Goal: Task Accomplishment & Management: Manage account settings

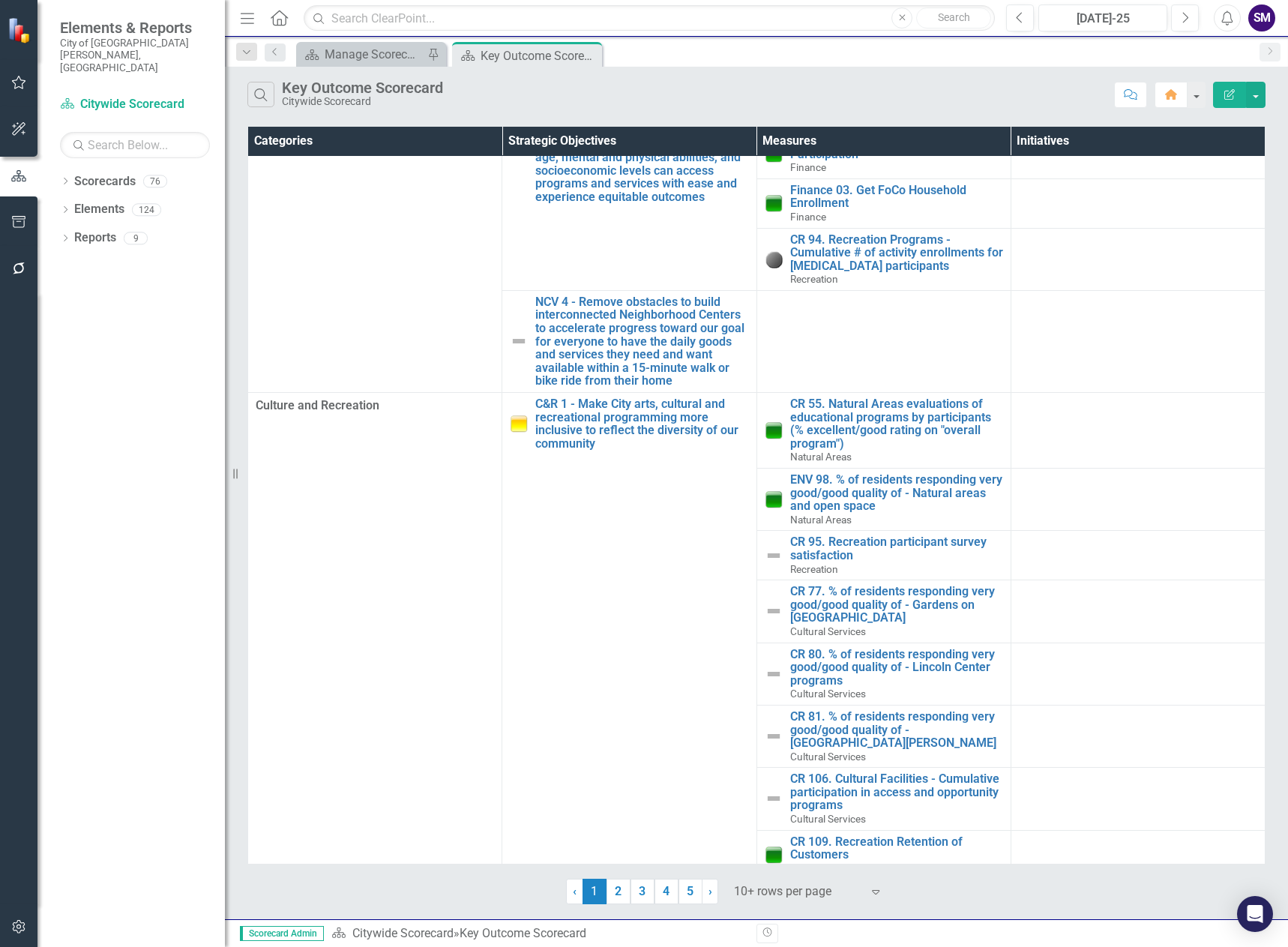
scroll to position [438, 0]
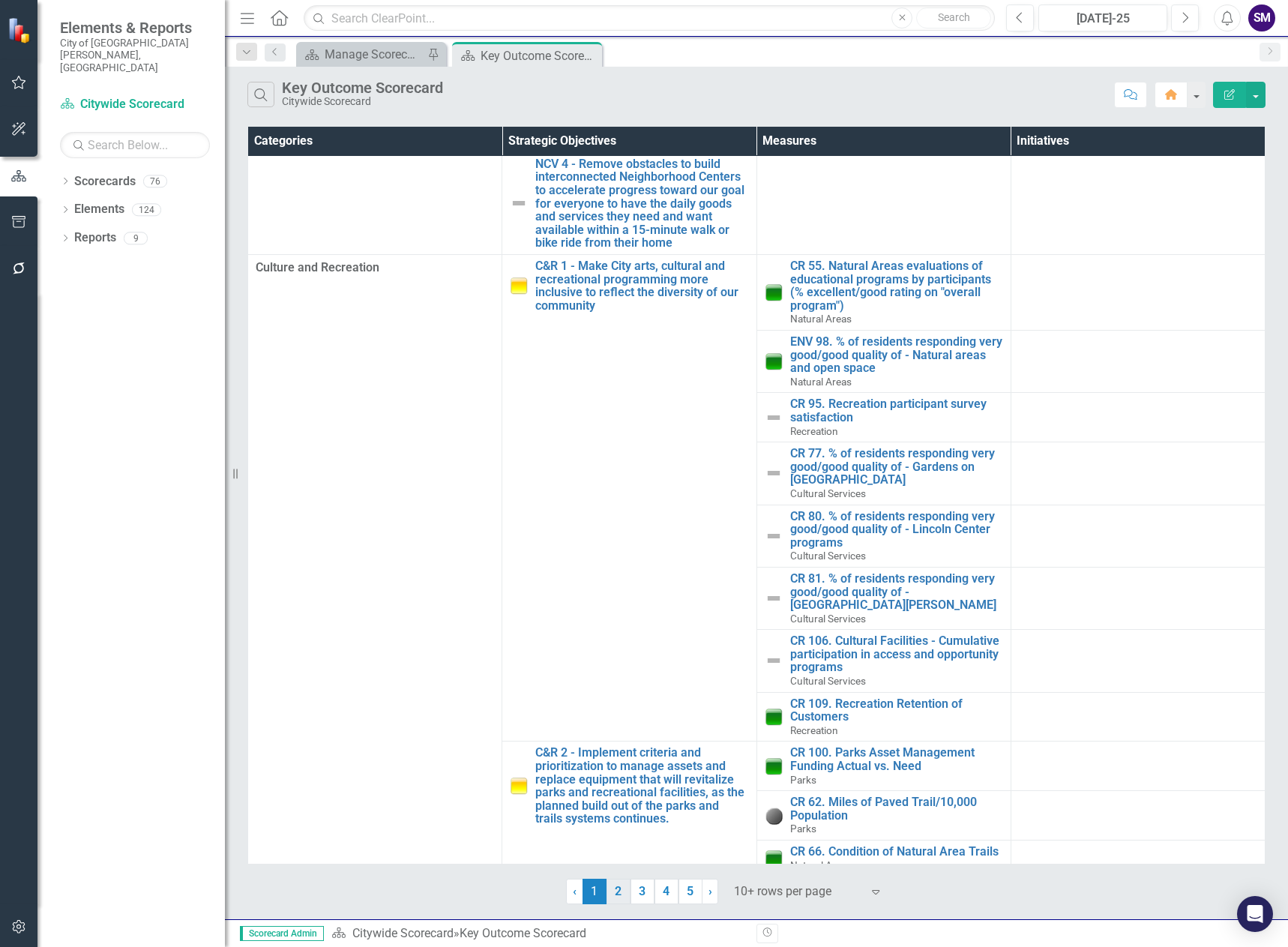
click at [620, 888] on link "2" at bounding box center [618, 892] width 24 height 25
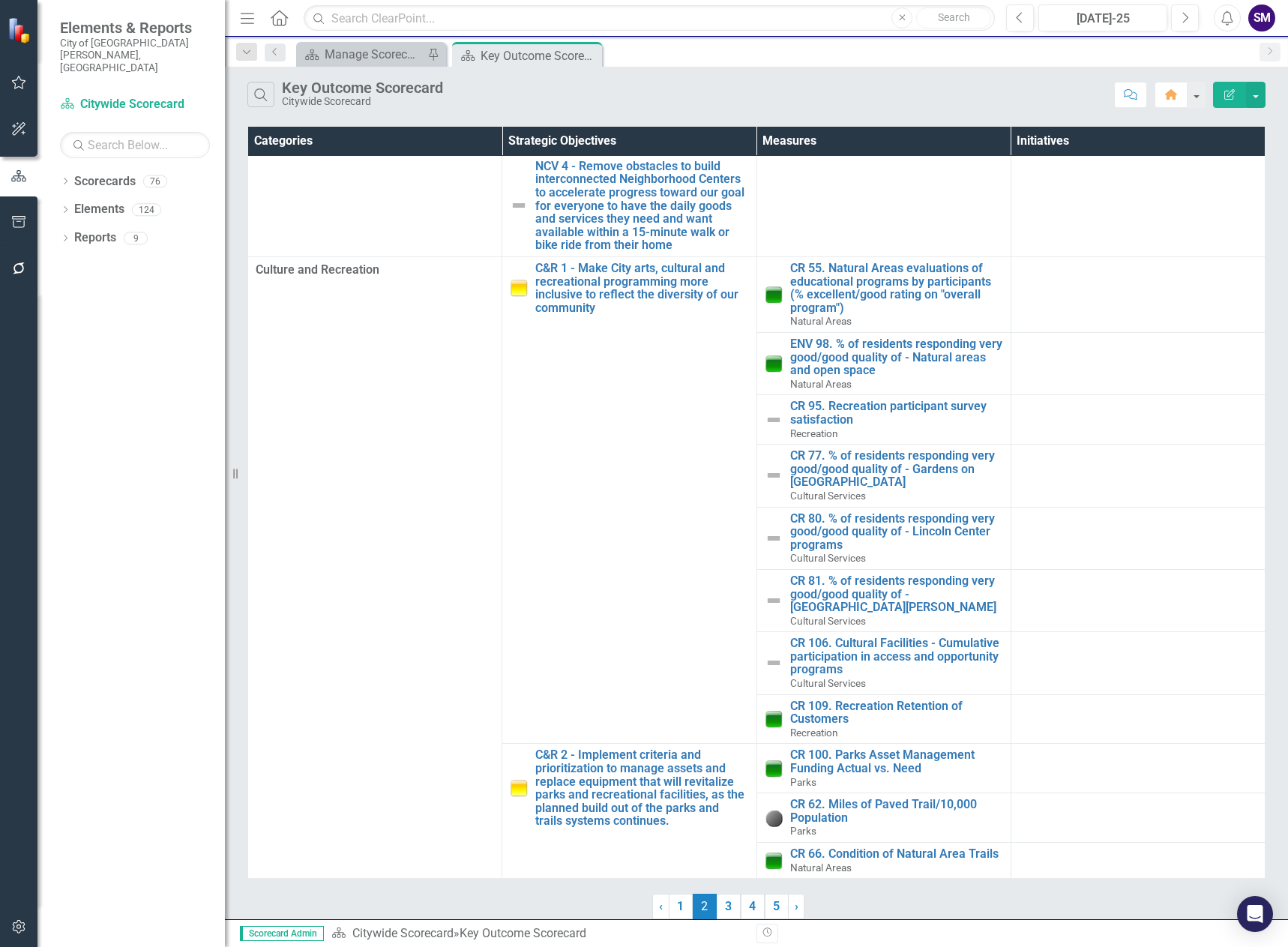
scroll to position [0, 0]
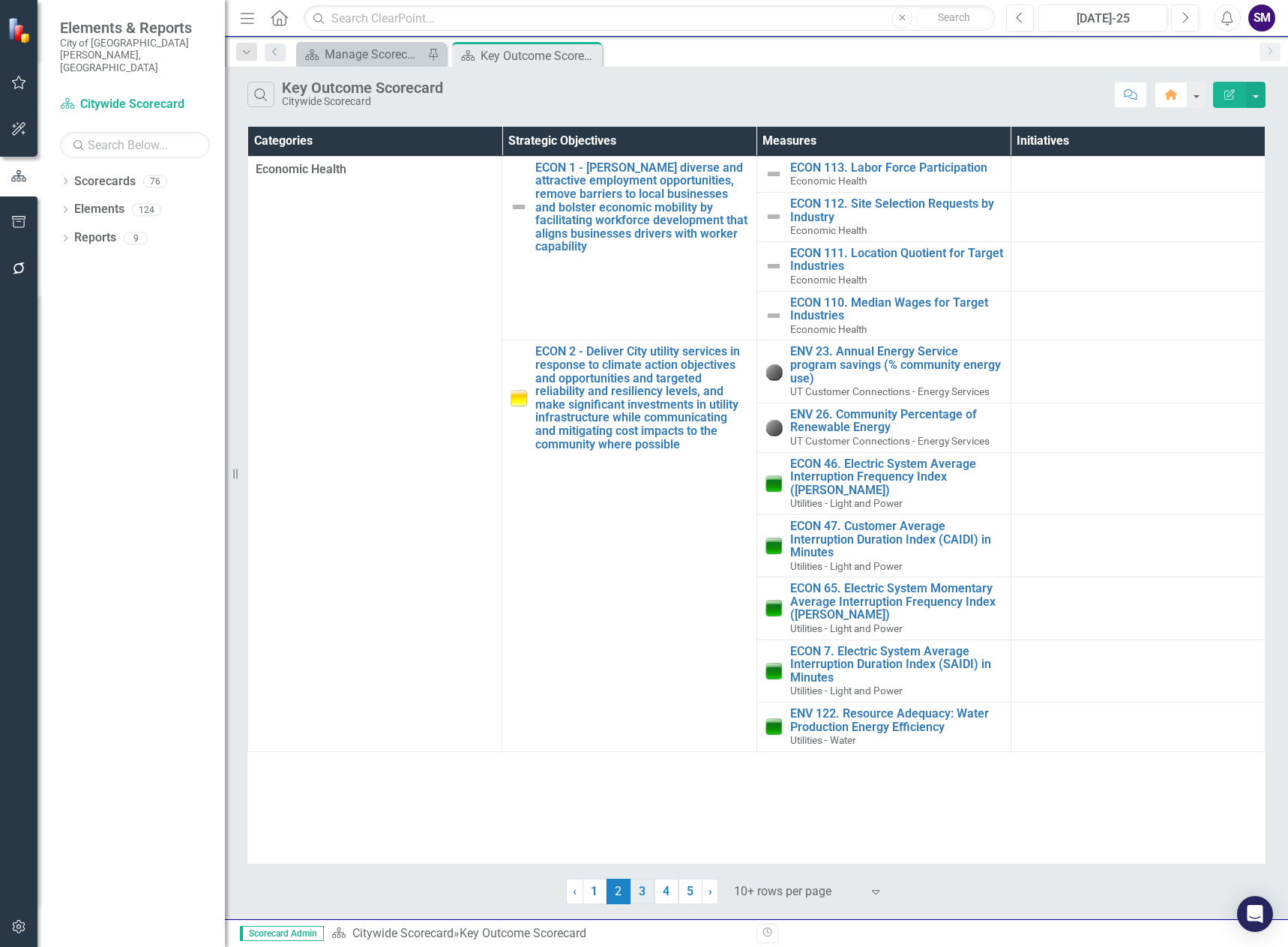
click at [637, 892] on link "3" at bounding box center [642, 892] width 24 height 25
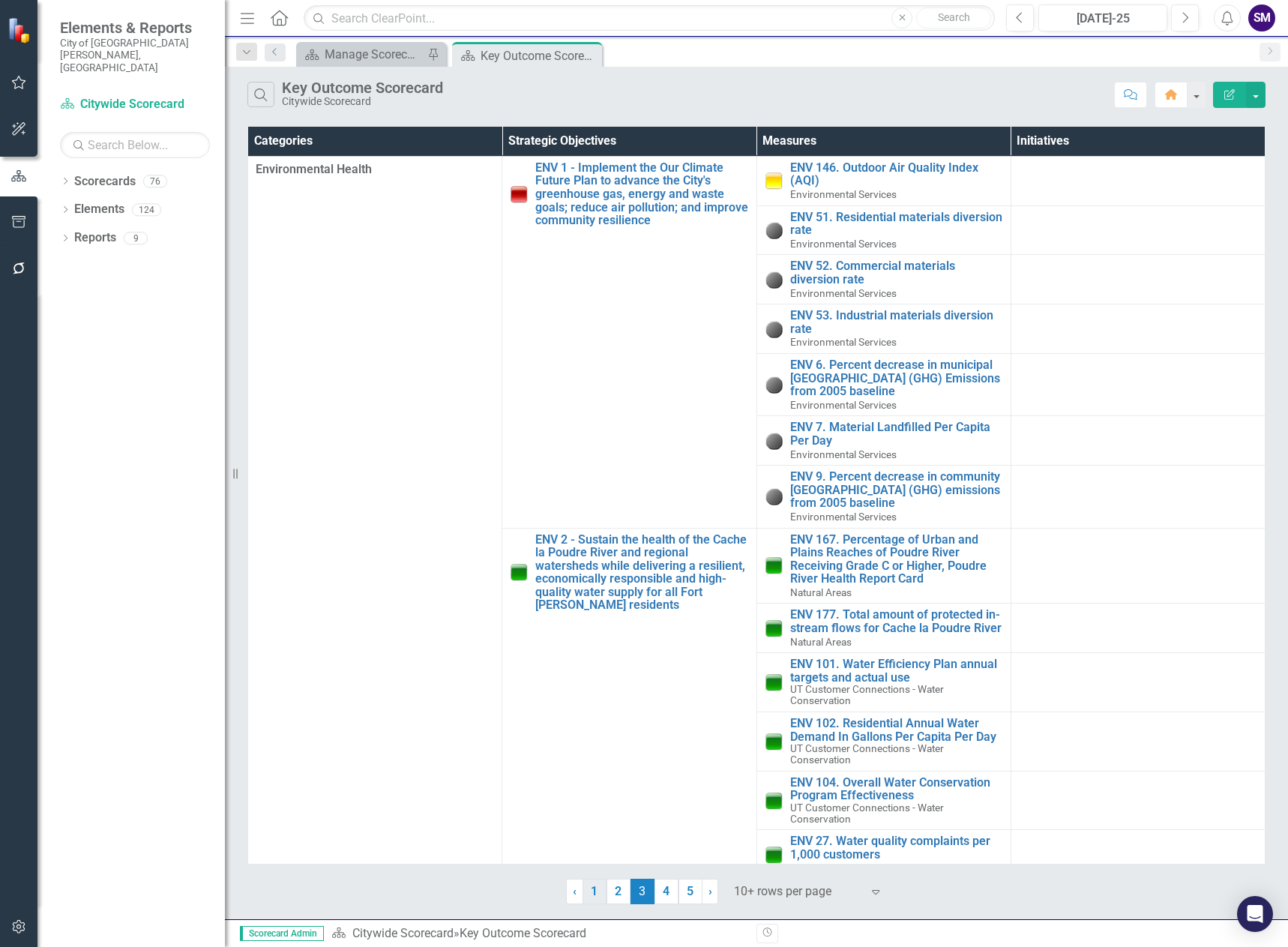
click at [590, 896] on link "1" at bounding box center [594, 892] width 24 height 25
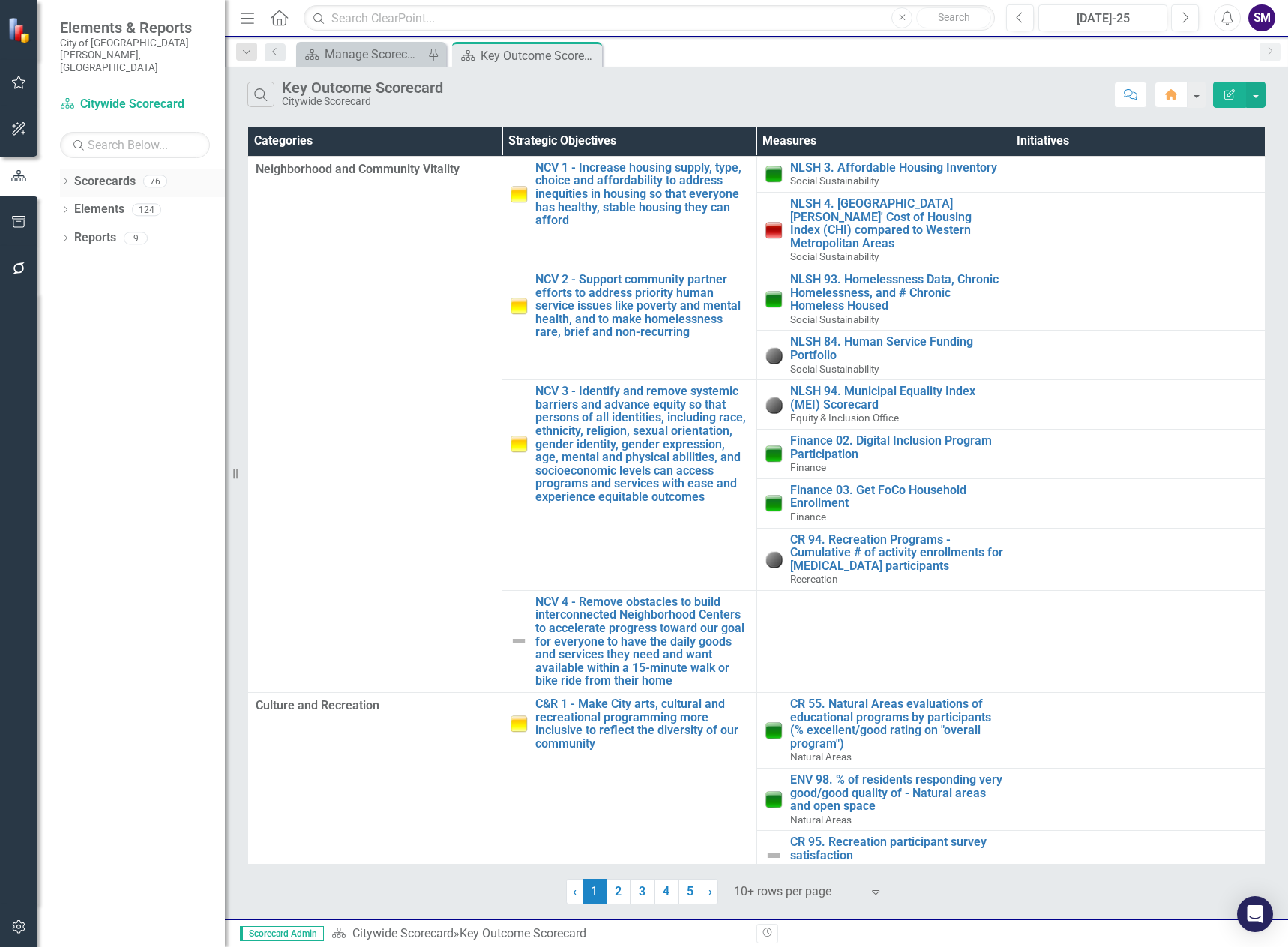
click at [110, 173] on link "Scorecards" at bounding box center [104, 182] width 61 height 18
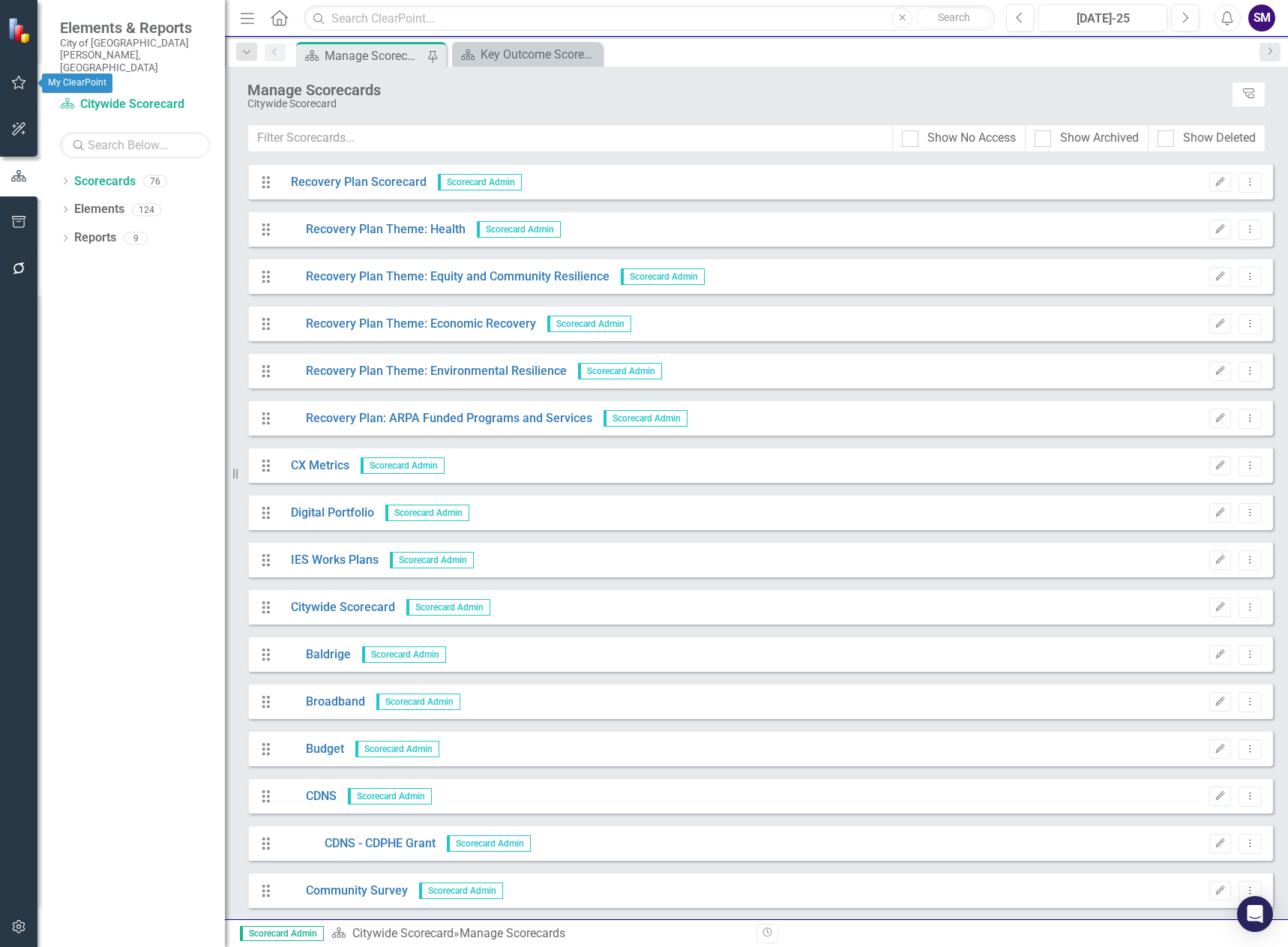
click at [16, 87] on icon "button" at bounding box center [18, 82] width 16 height 12
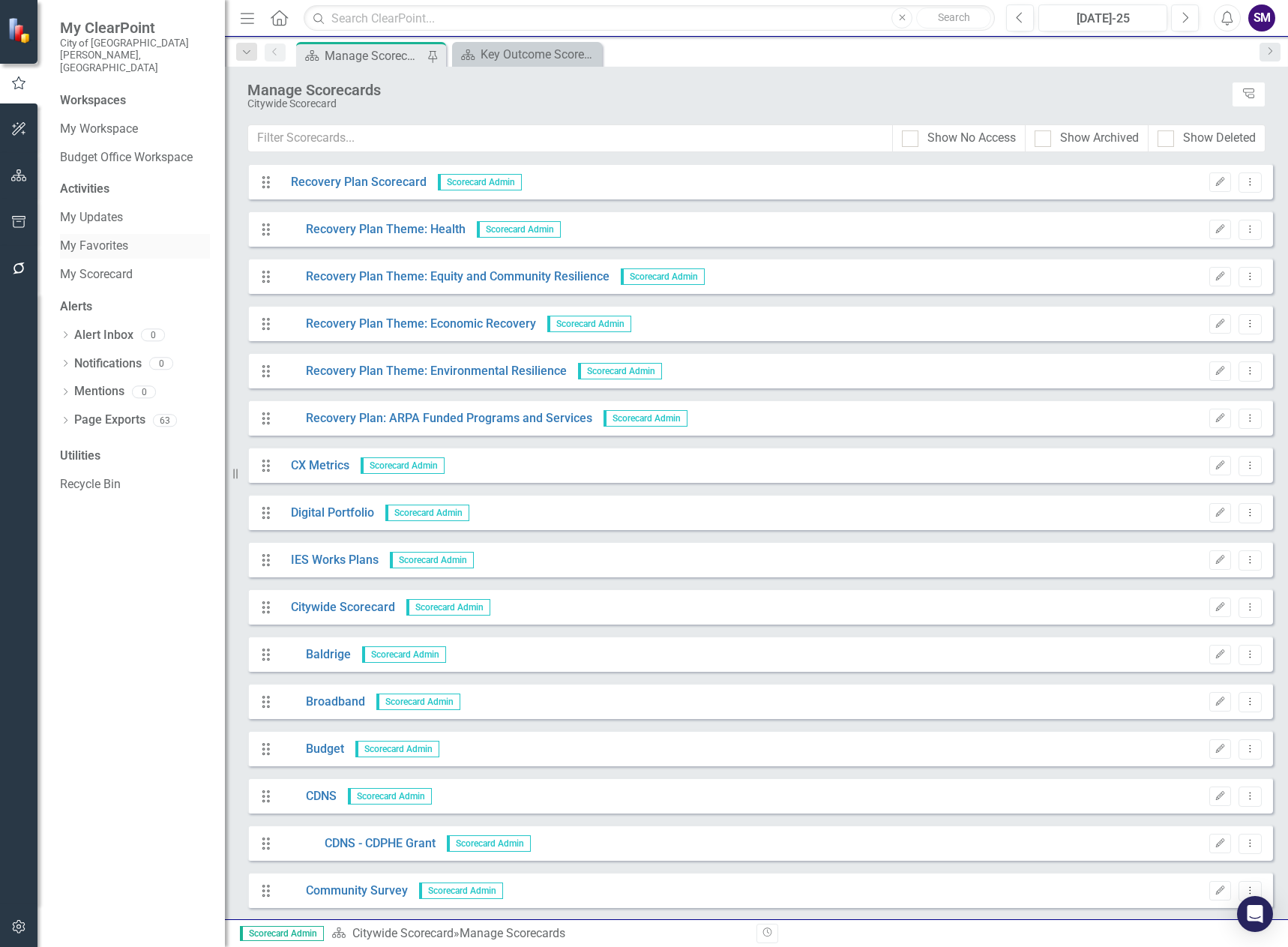
click at [104, 238] on link "My Favorites" at bounding box center [134, 246] width 150 height 18
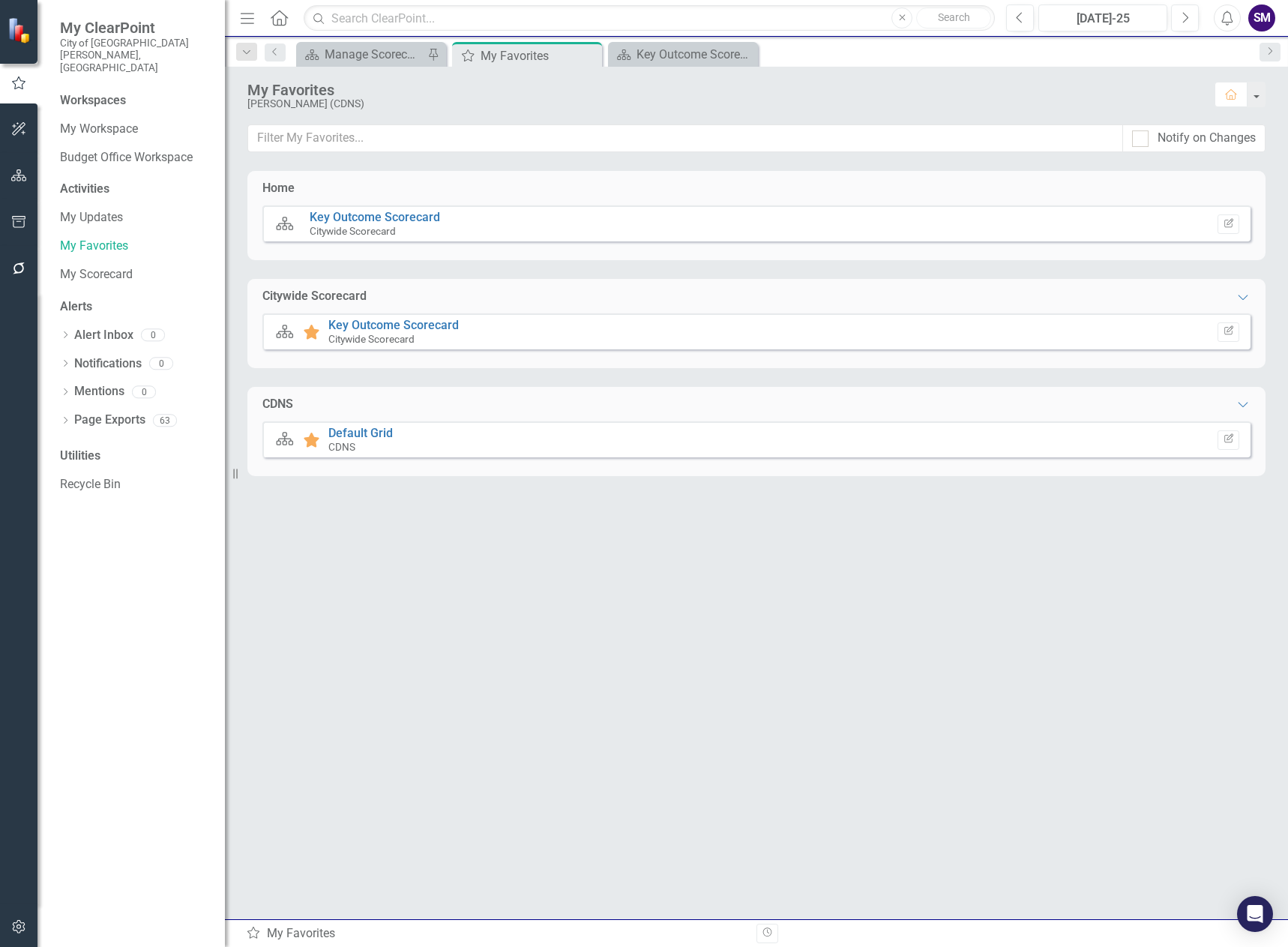
click at [346, 440] on div "CDNS" at bounding box center [360, 447] width 65 height 13
click at [339, 429] on link "Default Grid" at bounding box center [360, 433] width 65 height 14
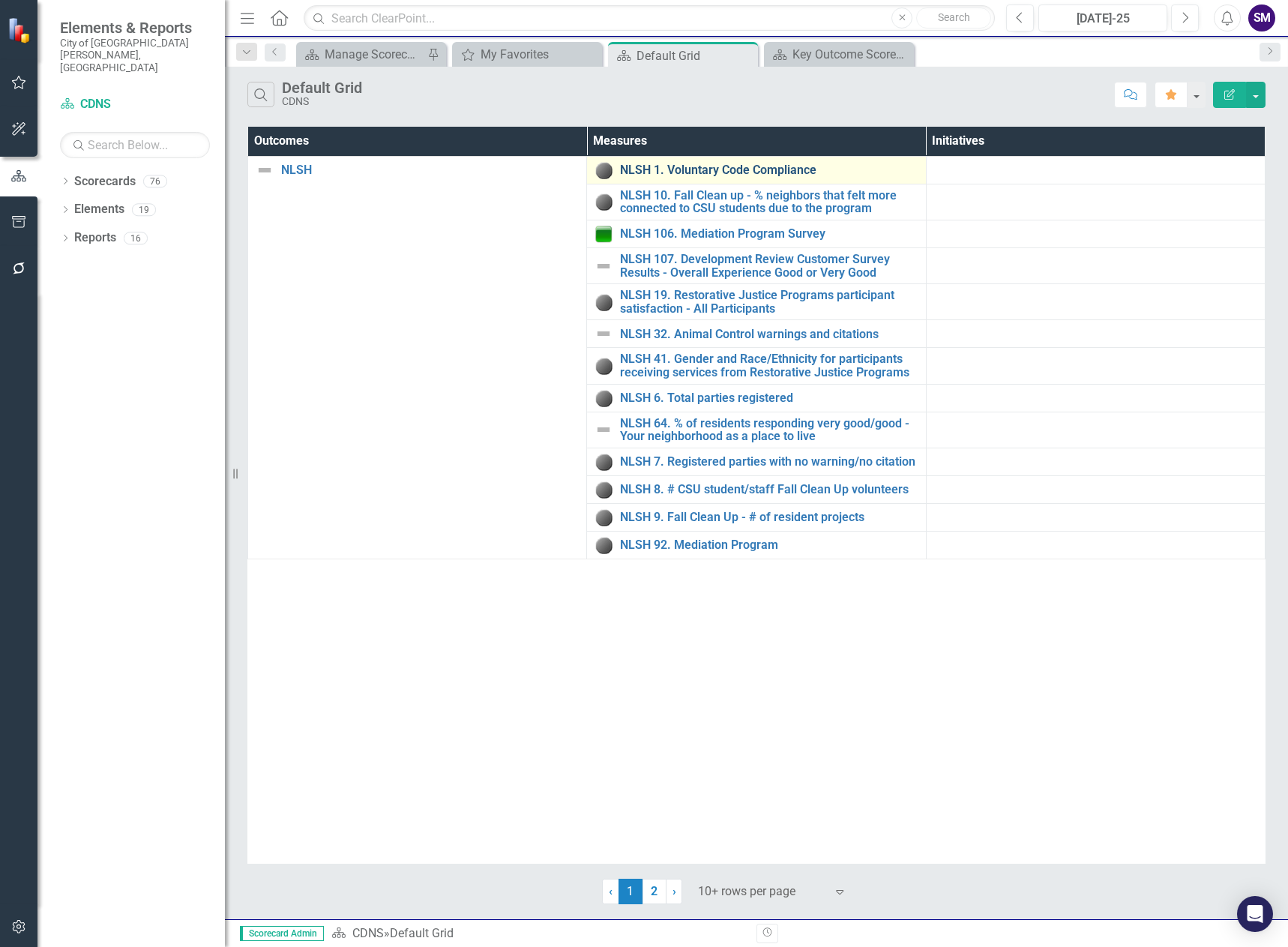
click at [713, 171] on link "NLSH 1. Voluntary Code Compliance" at bounding box center [769, 171] width 297 height 13
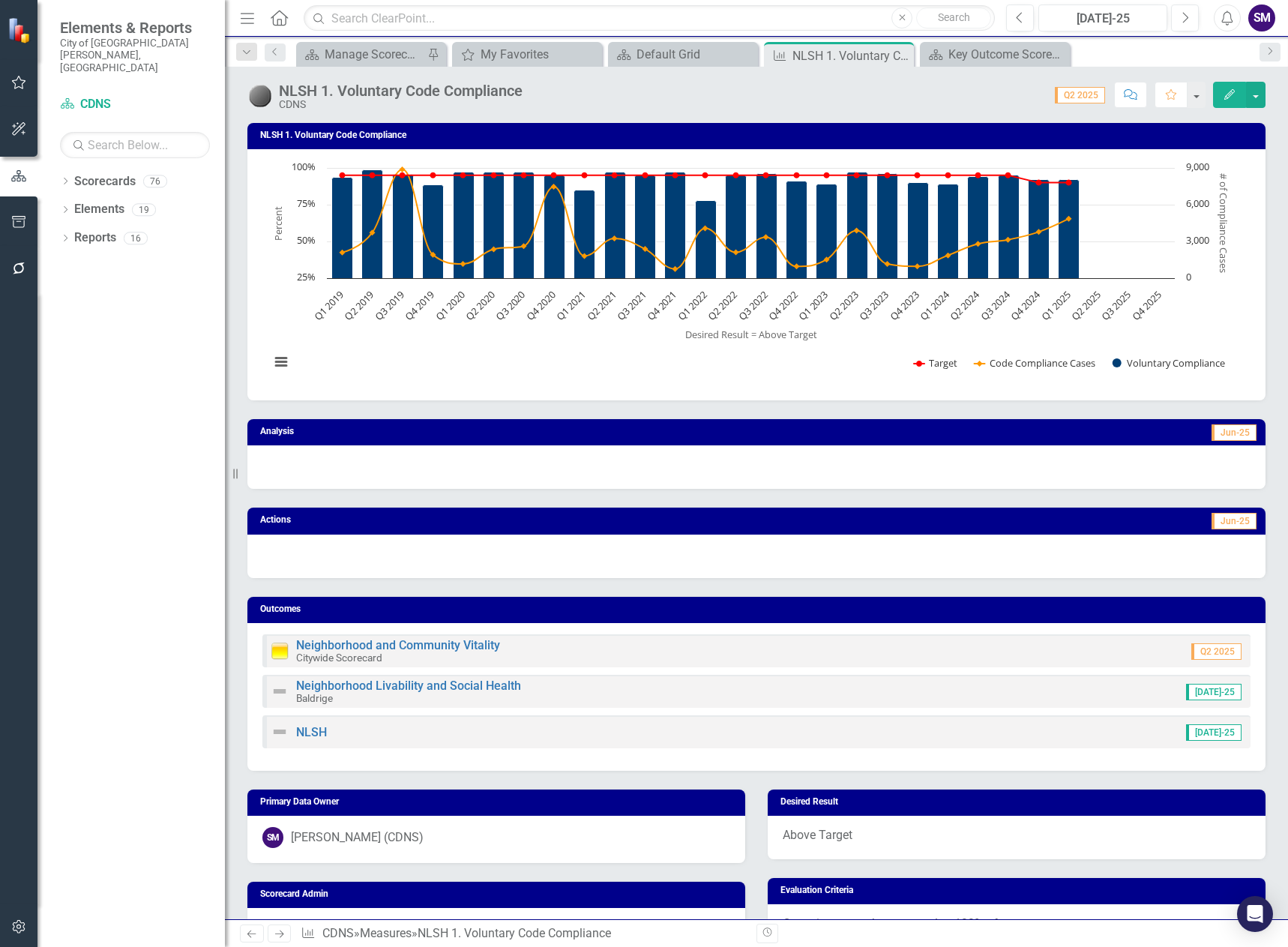
click at [1075, 96] on span "Q2 2025" at bounding box center [1080, 96] width 50 height 17
click at [1070, 84] on div "Score: 0.00 Q2 2025 Completed Comment Favorite Edit" at bounding box center [897, 94] width 735 height 25
click at [1198, 97] on button "button" at bounding box center [1196, 94] width 19 height 26
click at [1069, 94] on span "Q2 2025" at bounding box center [1080, 96] width 50 height 17
click at [1068, 94] on span "Q2 2025" at bounding box center [1080, 96] width 50 height 17
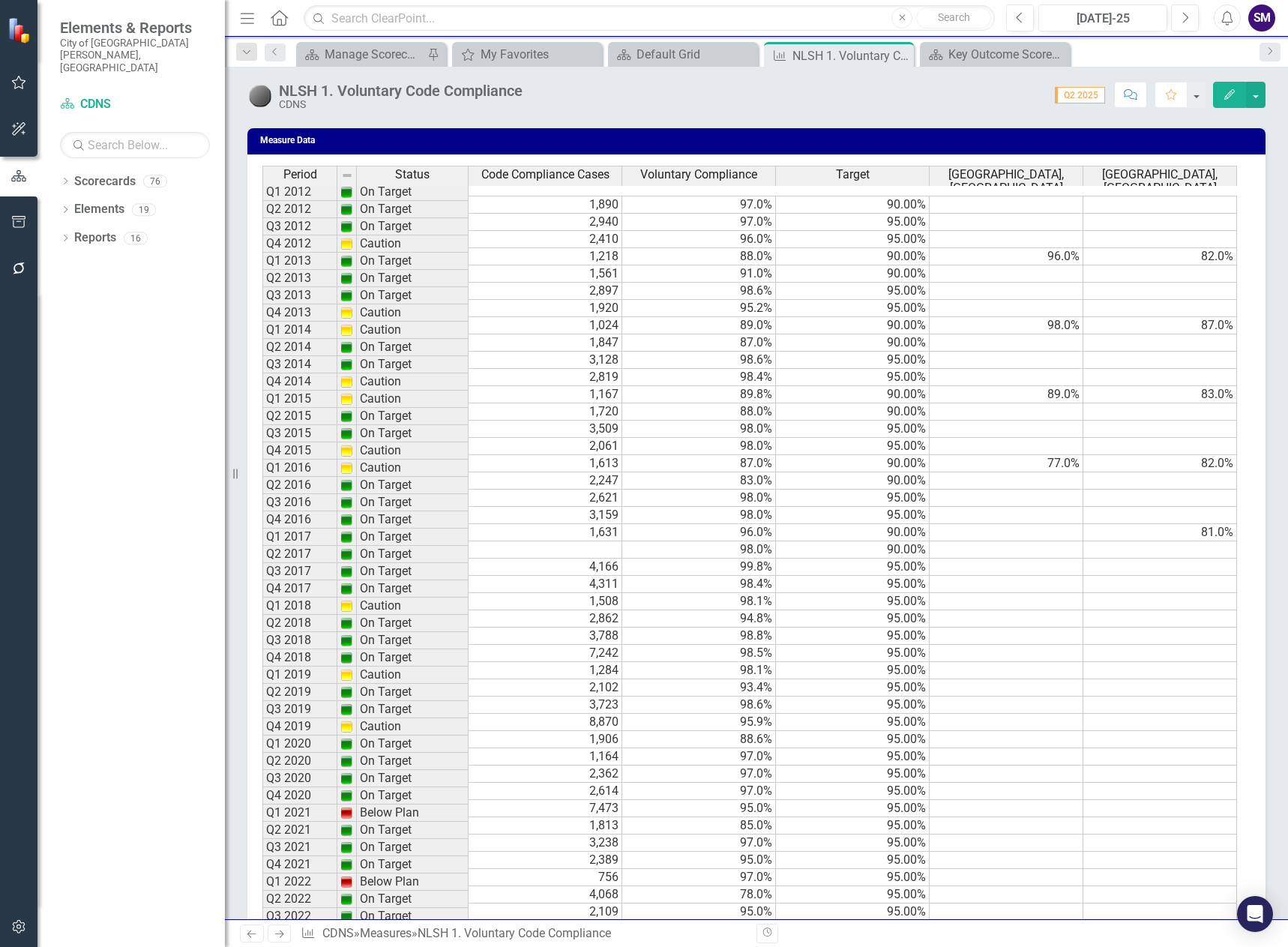
scroll to position [1318, 0]
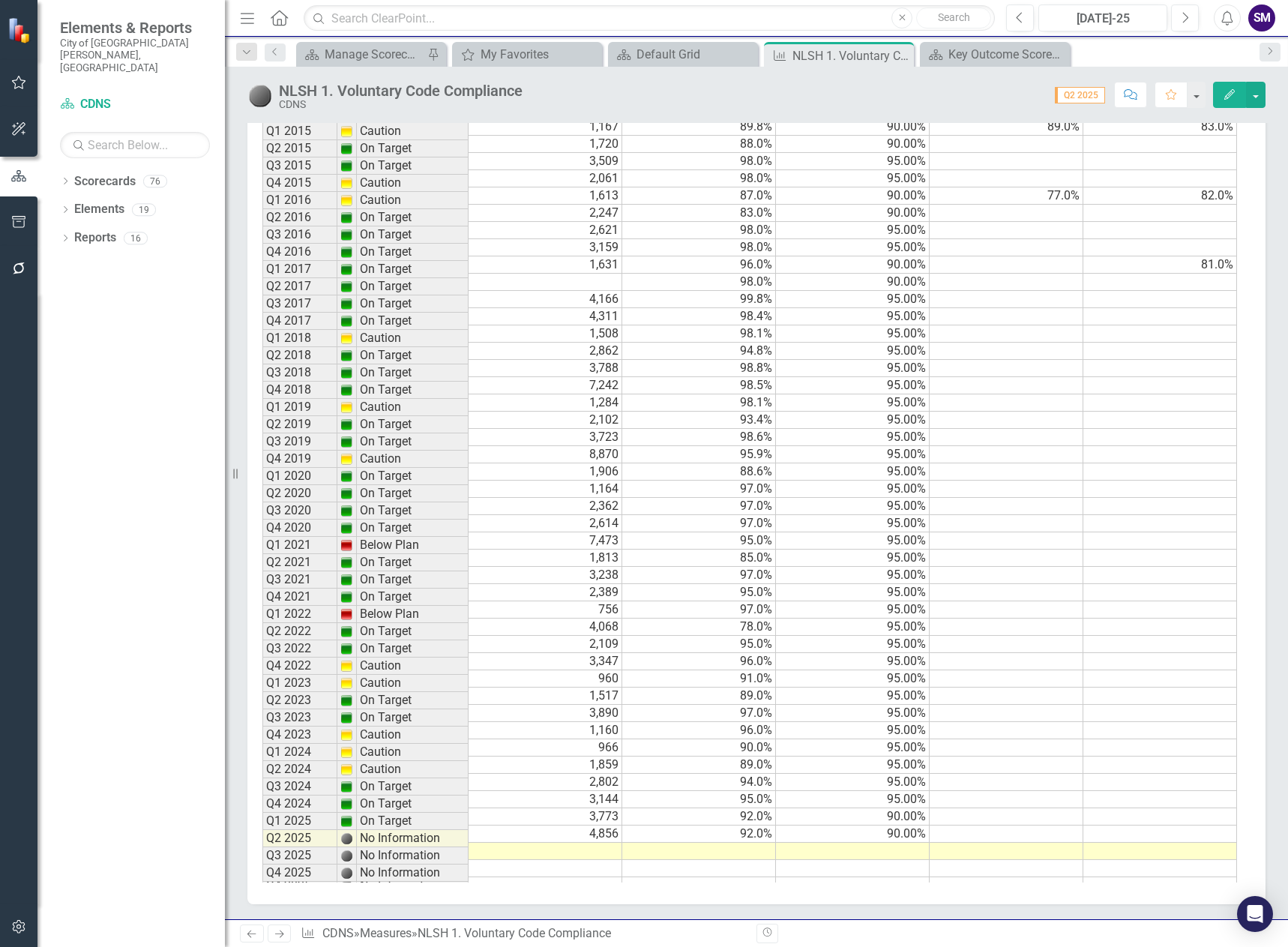
click at [297, 826] on td "Q1 2025" at bounding box center [299, 821] width 75 height 18
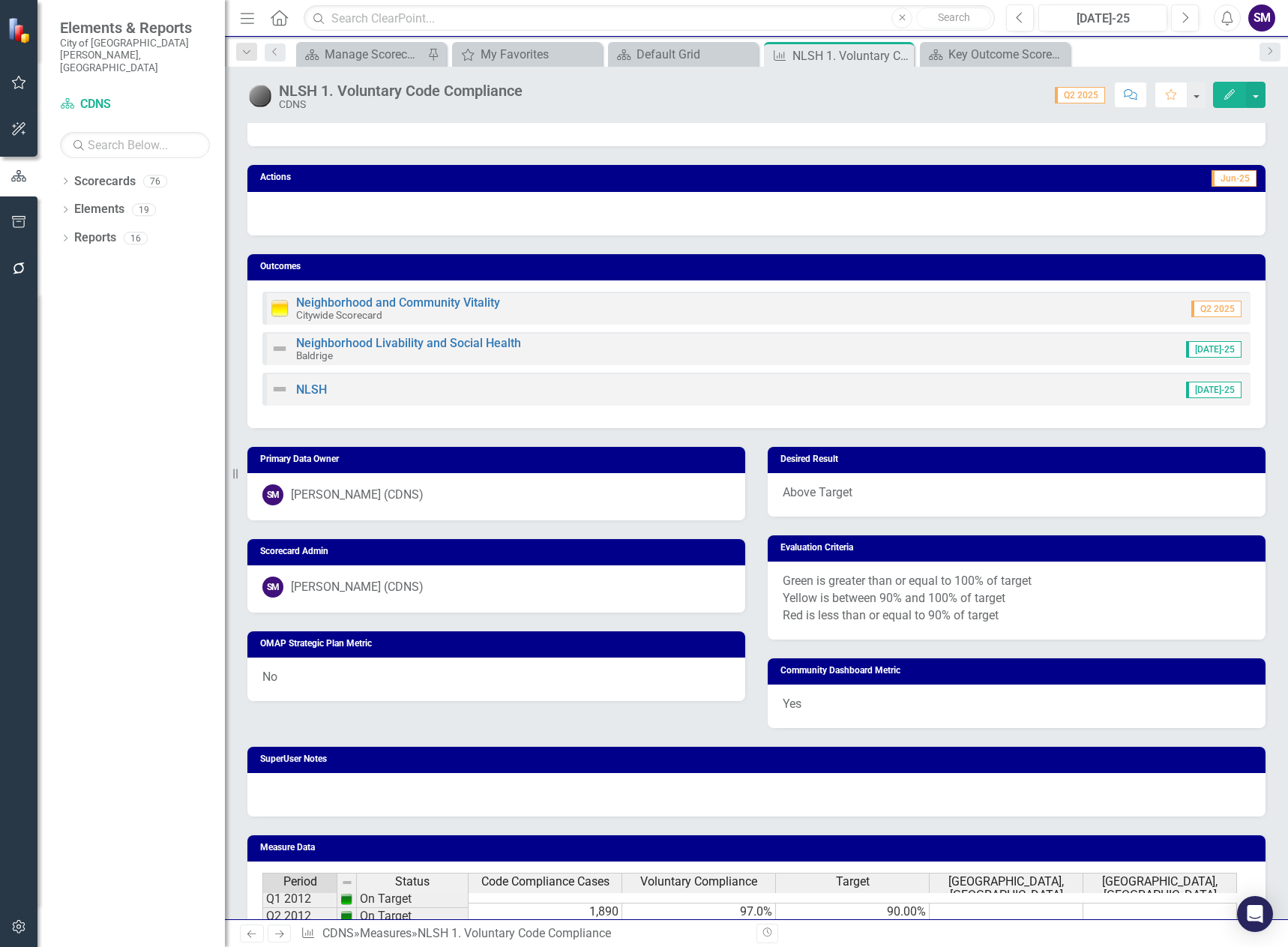
scroll to position [0, 0]
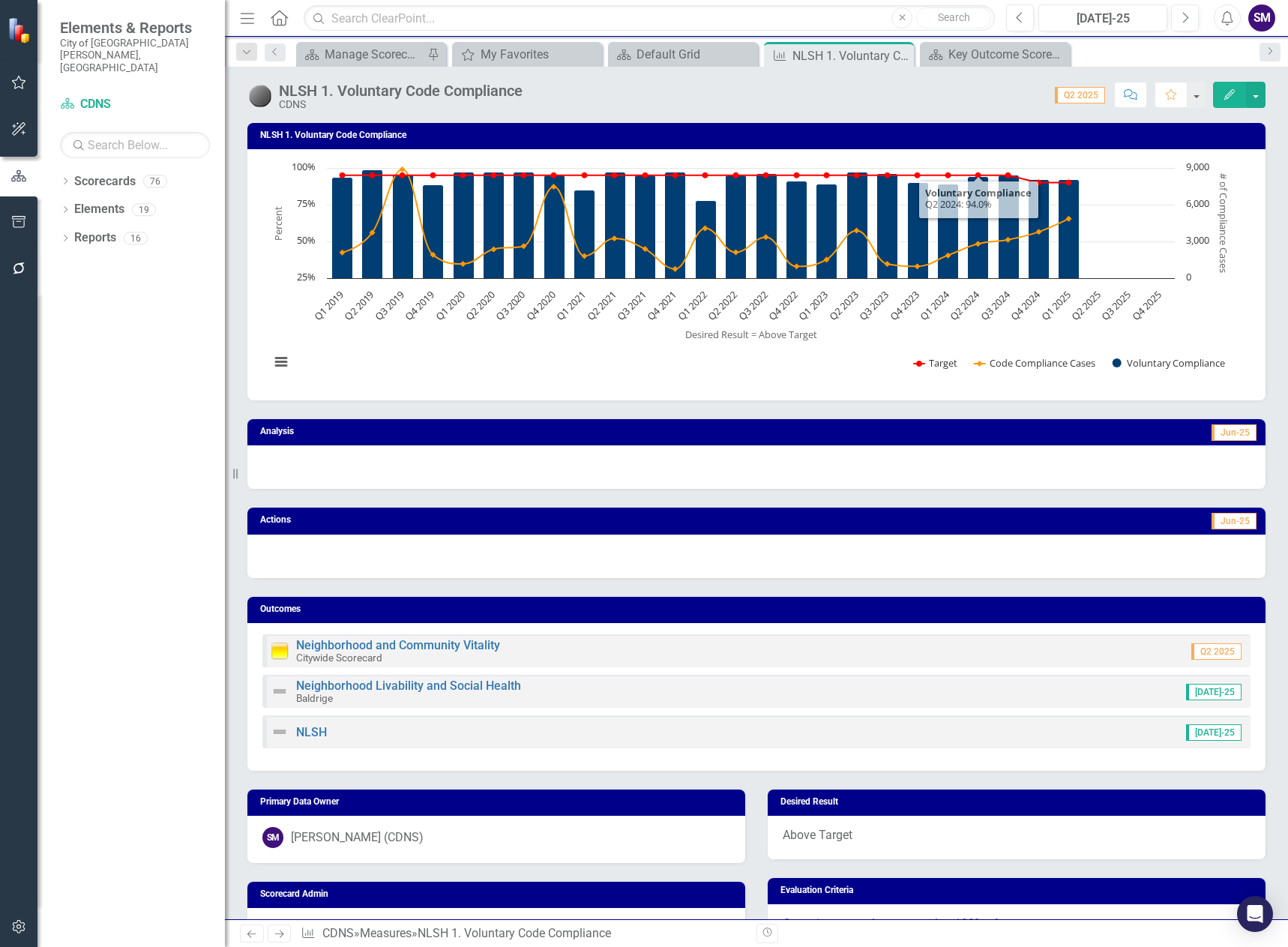
click at [984, 471] on div at bounding box center [756, 467] width 1018 height 44
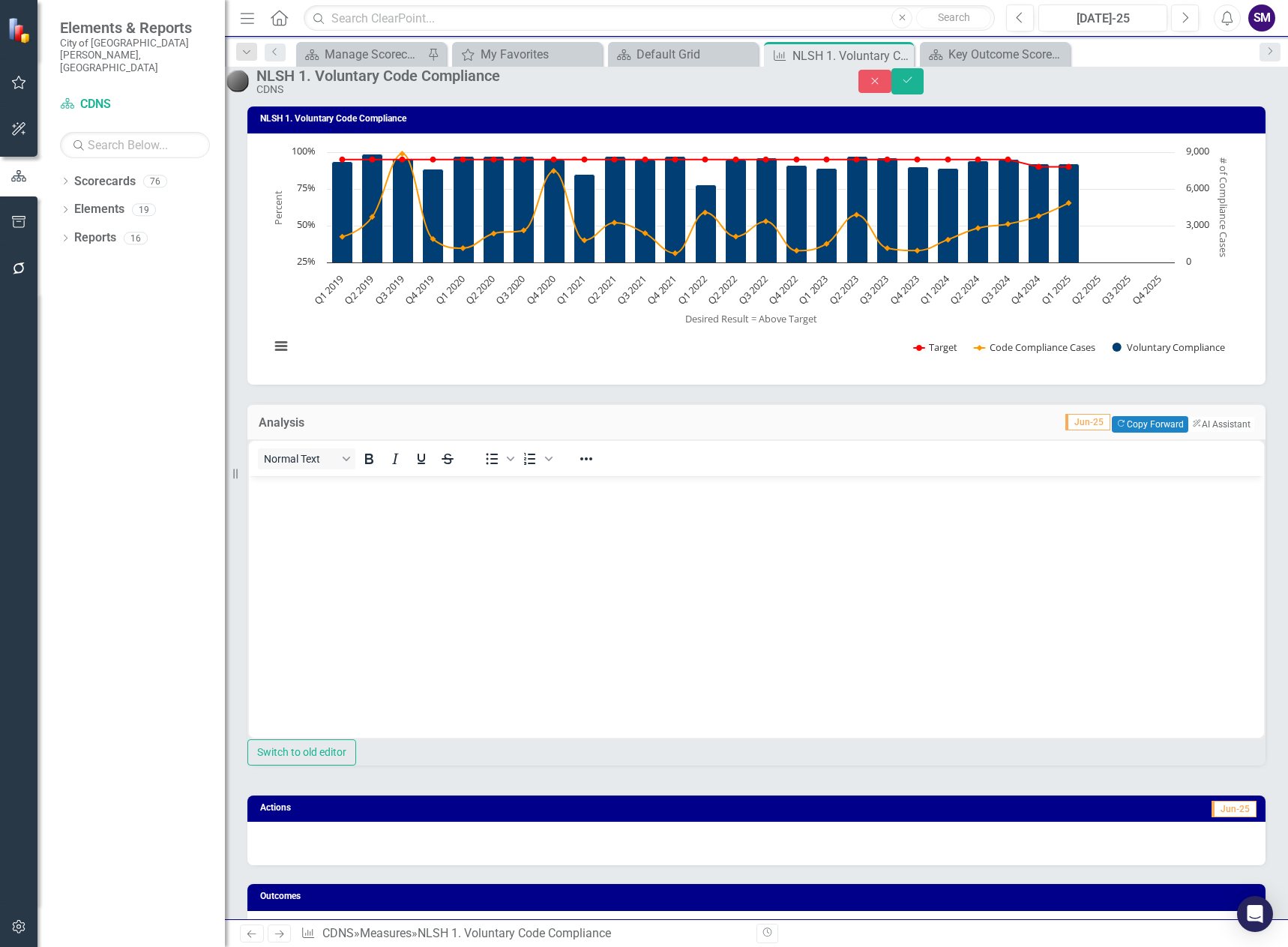
click at [1065, 430] on span "Jun-25" at bounding box center [1088, 423] width 45 height 17
click at [881, 87] on icon "Close" at bounding box center [875, 81] width 13 height 10
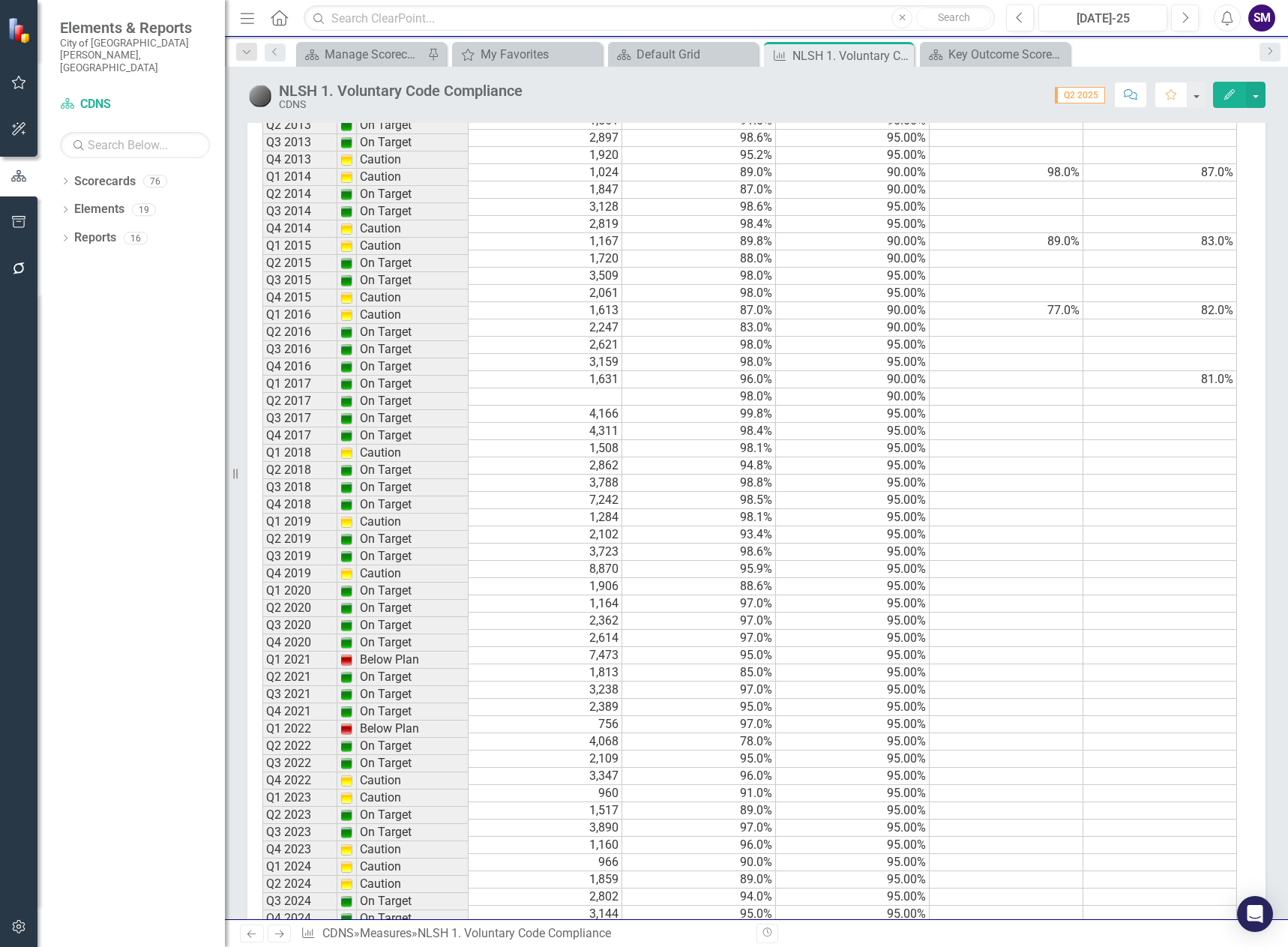
scroll to position [1318, 0]
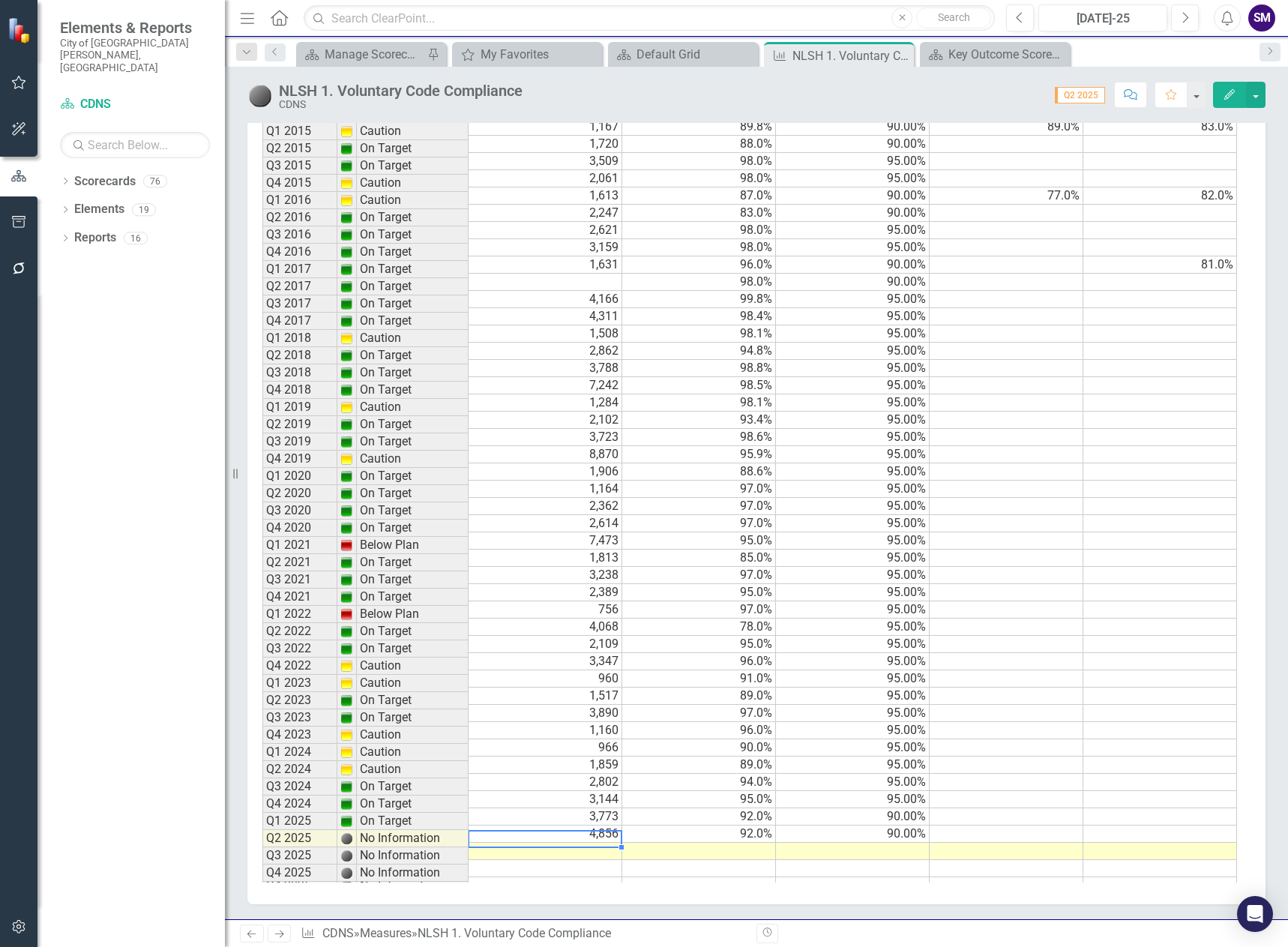
click at [603, 843] on td at bounding box center [545, 851] width 154 height 18
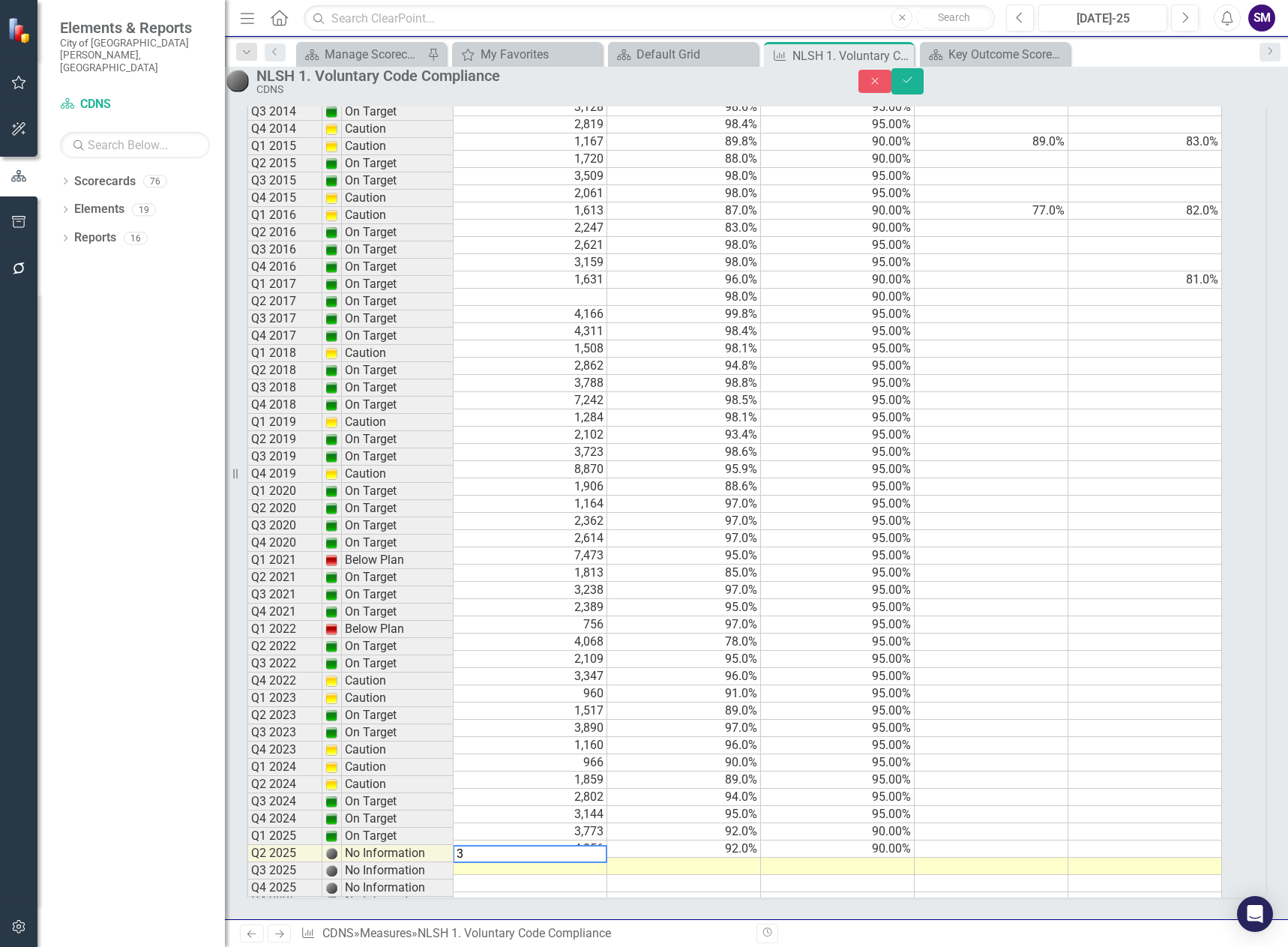
scroll to position [1328, 0]
click at [723, 858] on td at bounding box center [684, 866] width 154 height 18
click at [871, 858] on td at bounding box center [838, 866] width 154 height 18
type textarea "90"
click at [1112, 634] on td at bounding box center [1145, 642] width 154 height 18
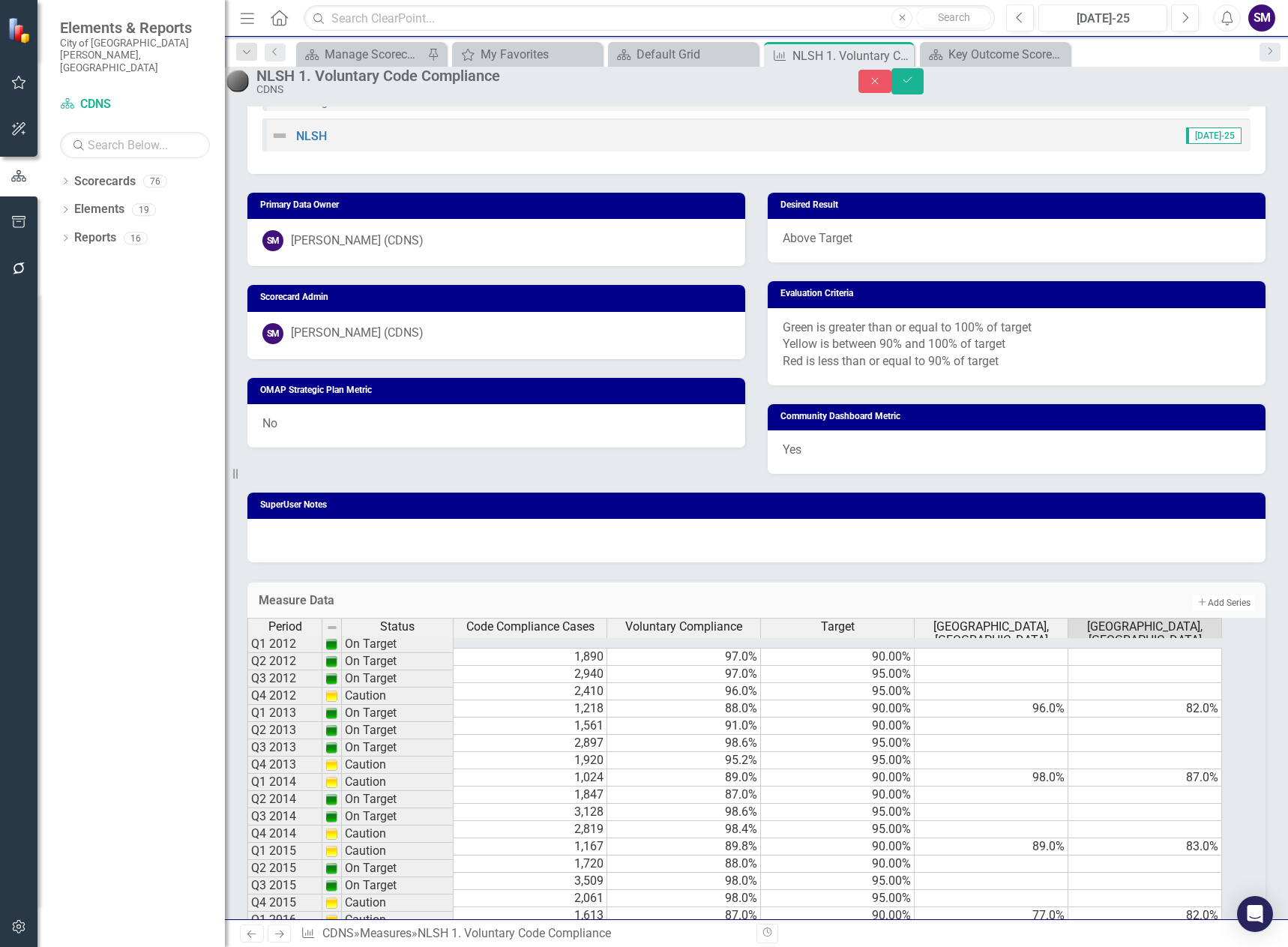
scroll to position [353, 0]
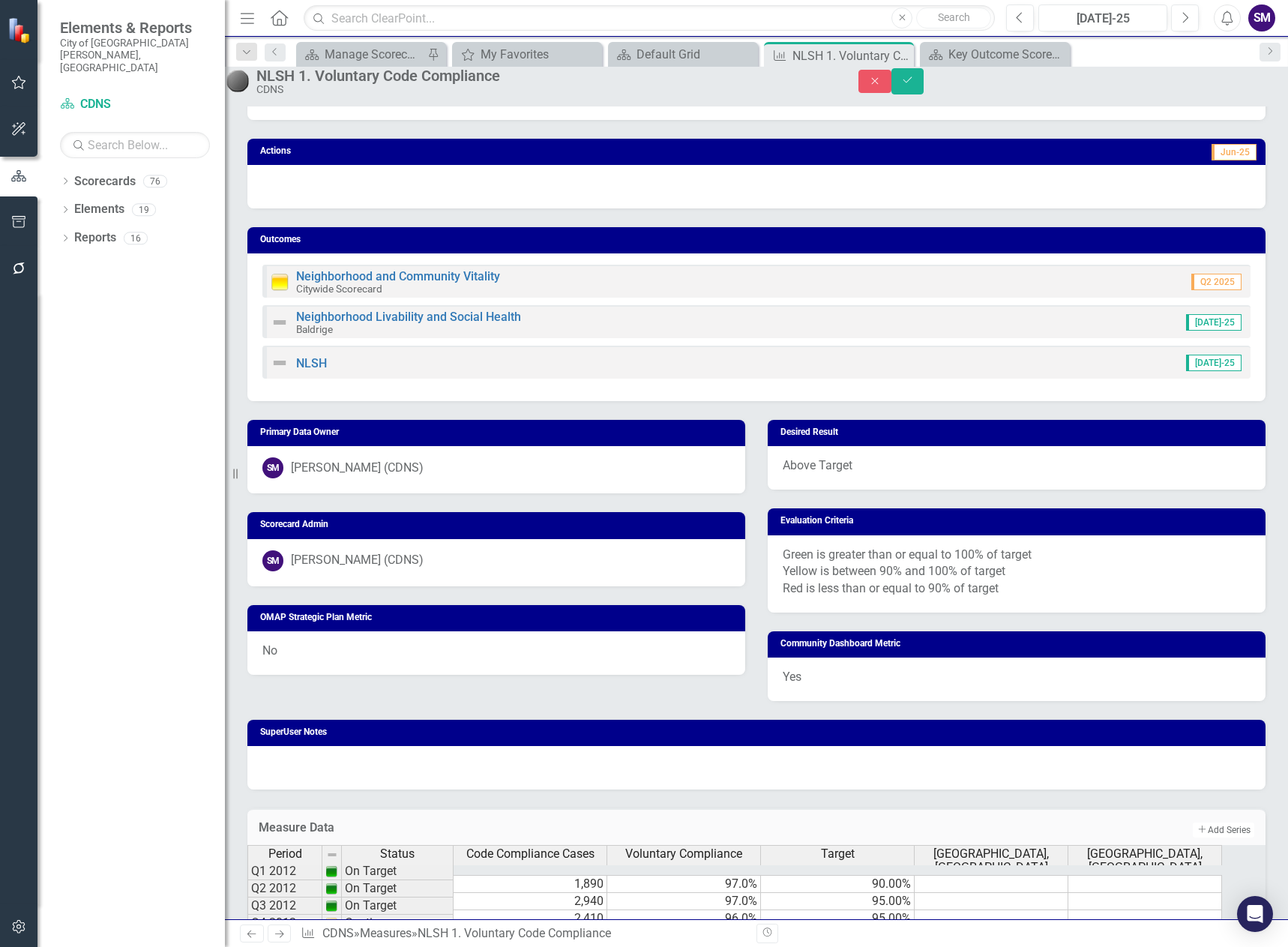
click at [589, 226] on div "Outcomes Neighborhood and Community Vitality Citywide Scorecard Q2 2025 Neighbo…" at bounding box center [756, 304] width 1041 height 192
click at [578, 206] on div at bounding box center [756, 187] width 1018 height 44
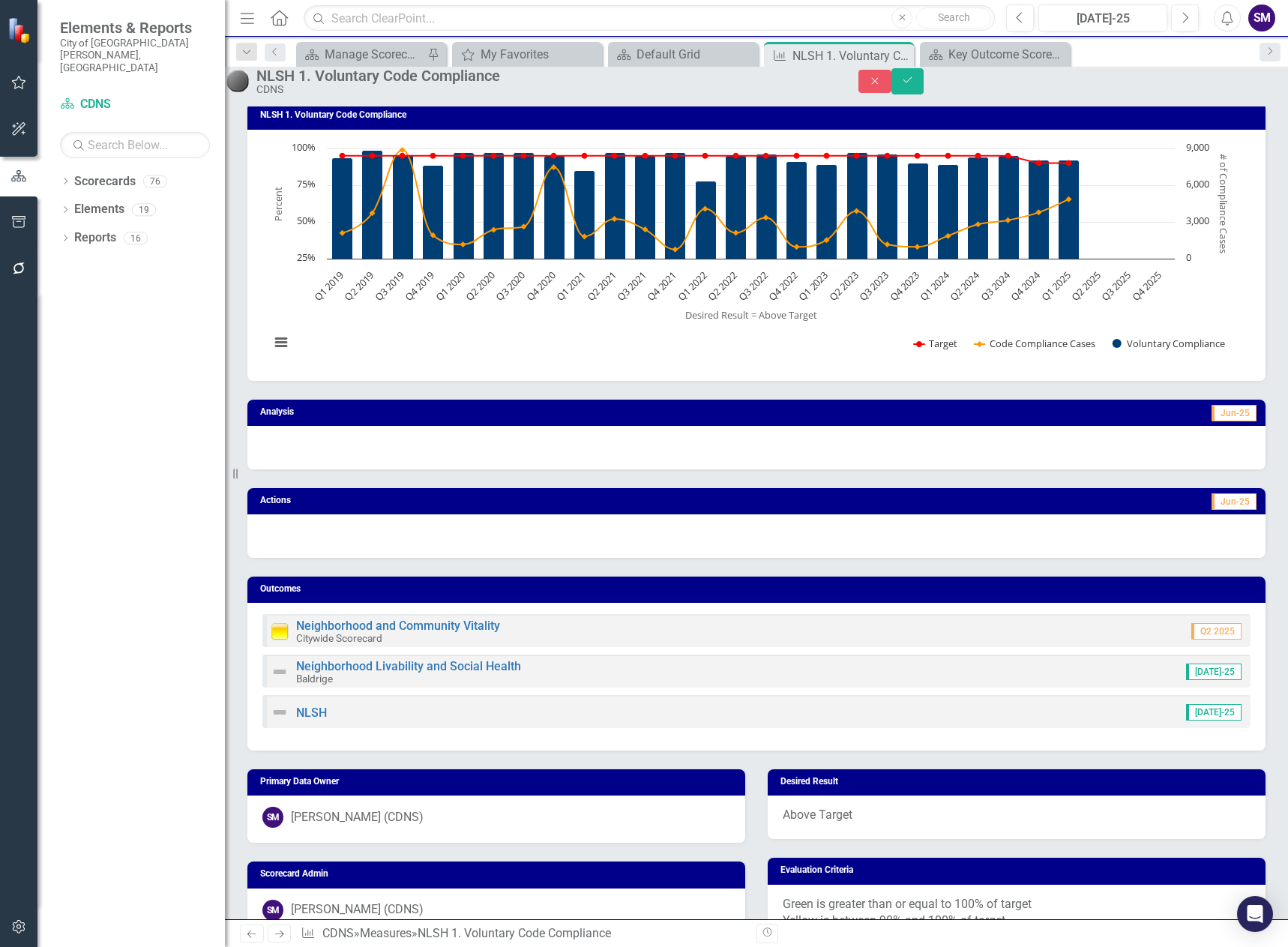
scroll to position [0, 0]
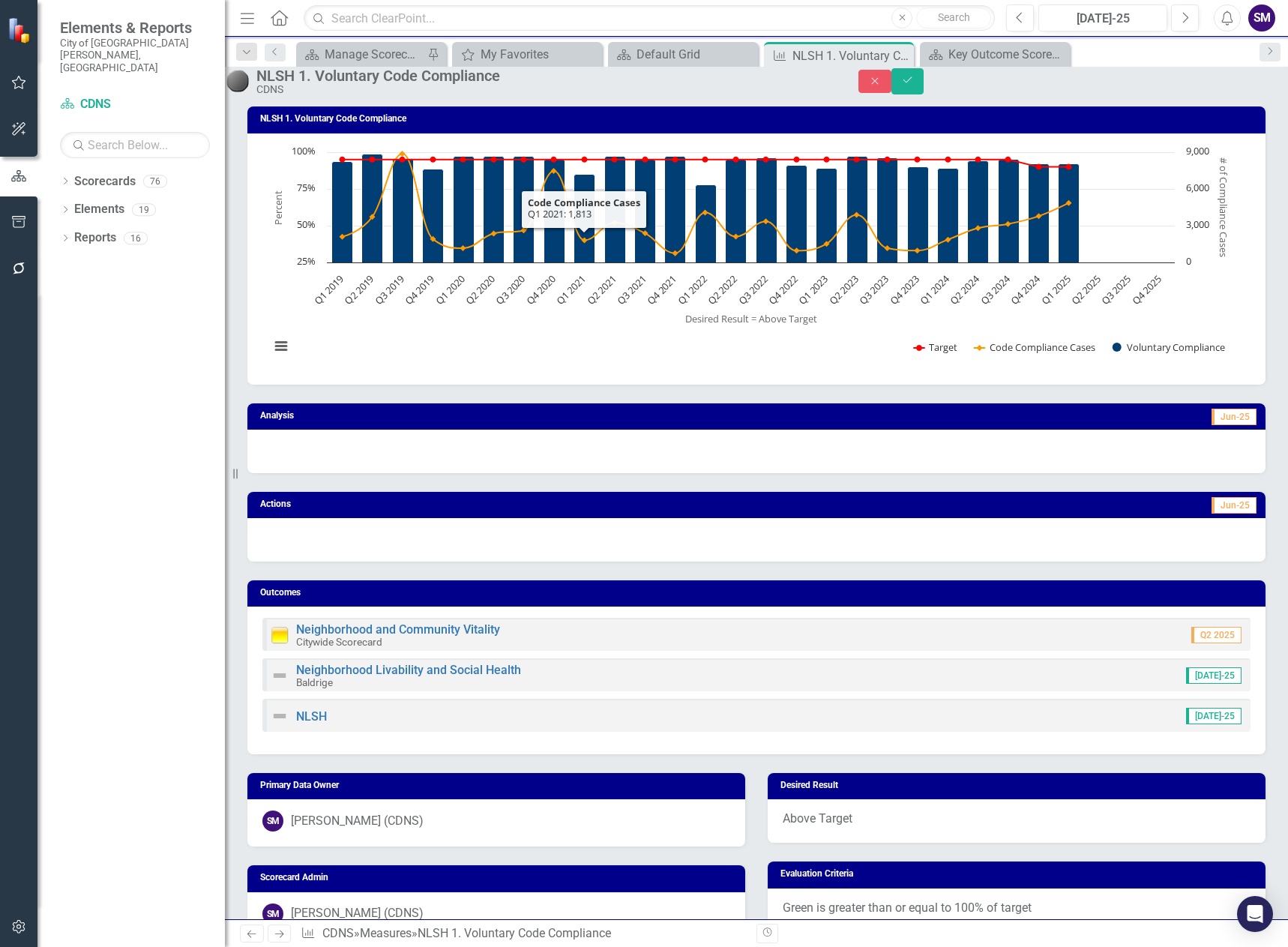
click at [611, 473] on div at bounding box center [756, 451] width 1018 height 44
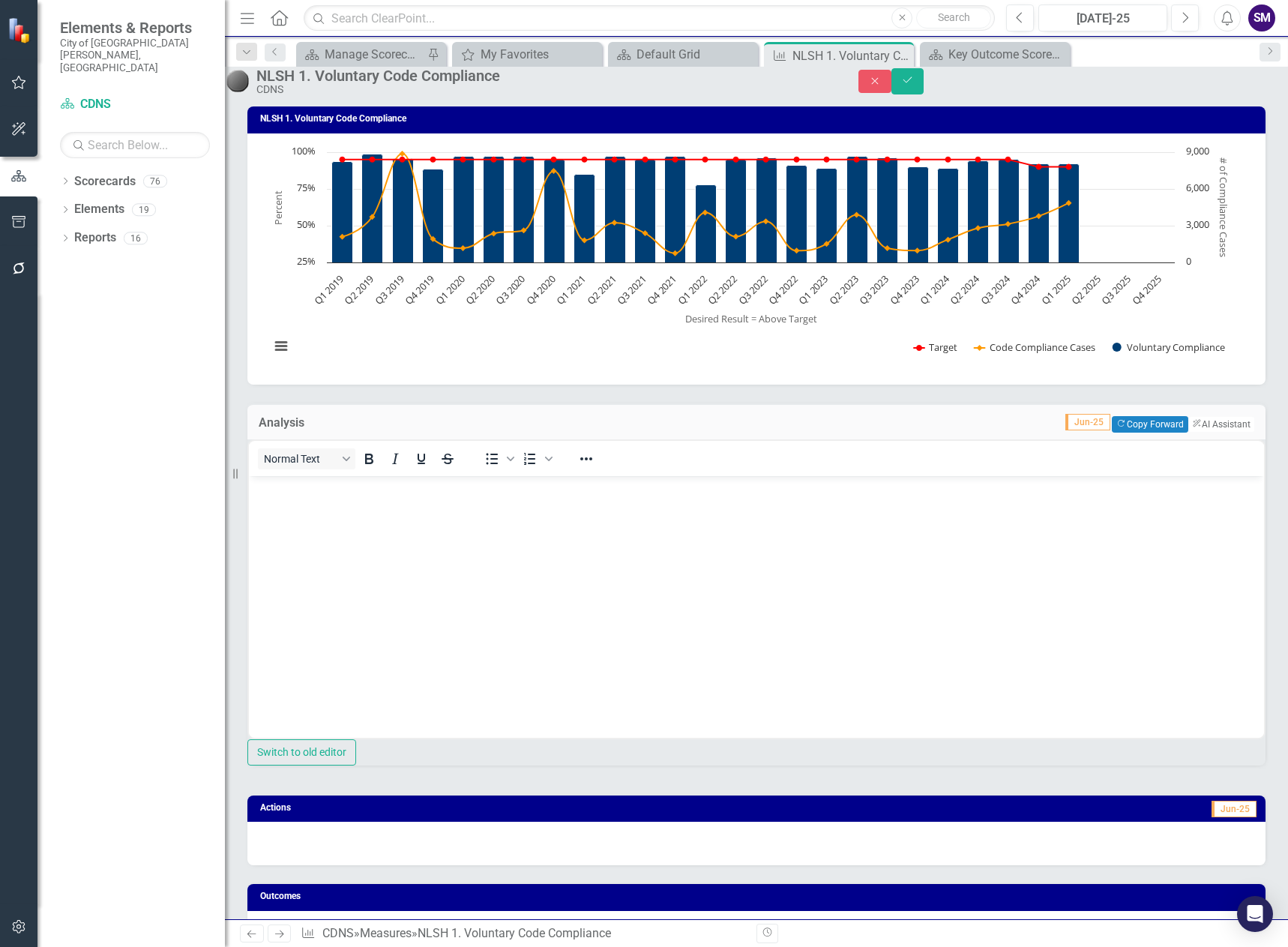
click at [568, 587] on body "Rich Text Area. Press ALT-0 for help." at bounding box center [756, 589] width 1015 height 225
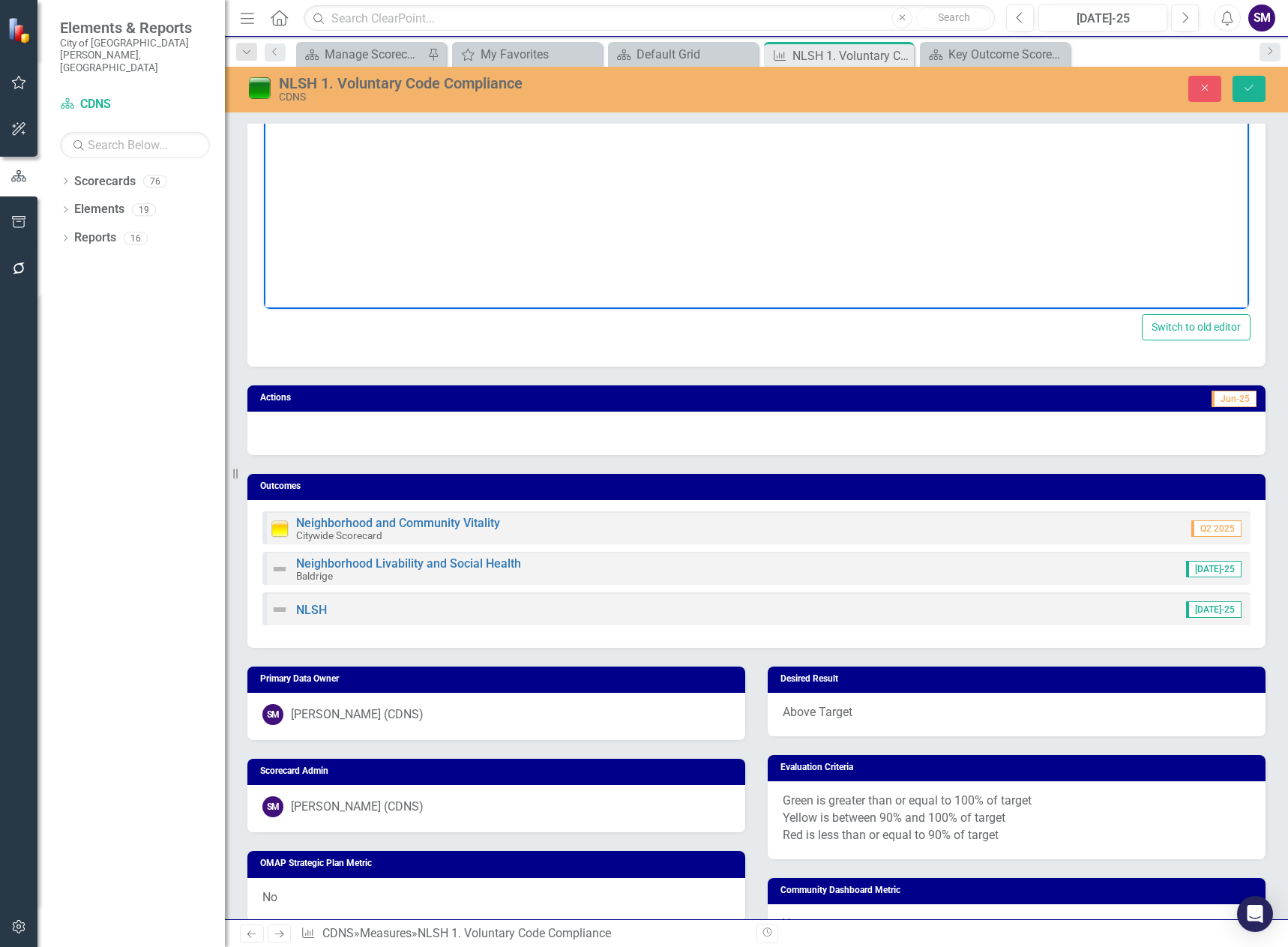
scroll to position [225, 0]
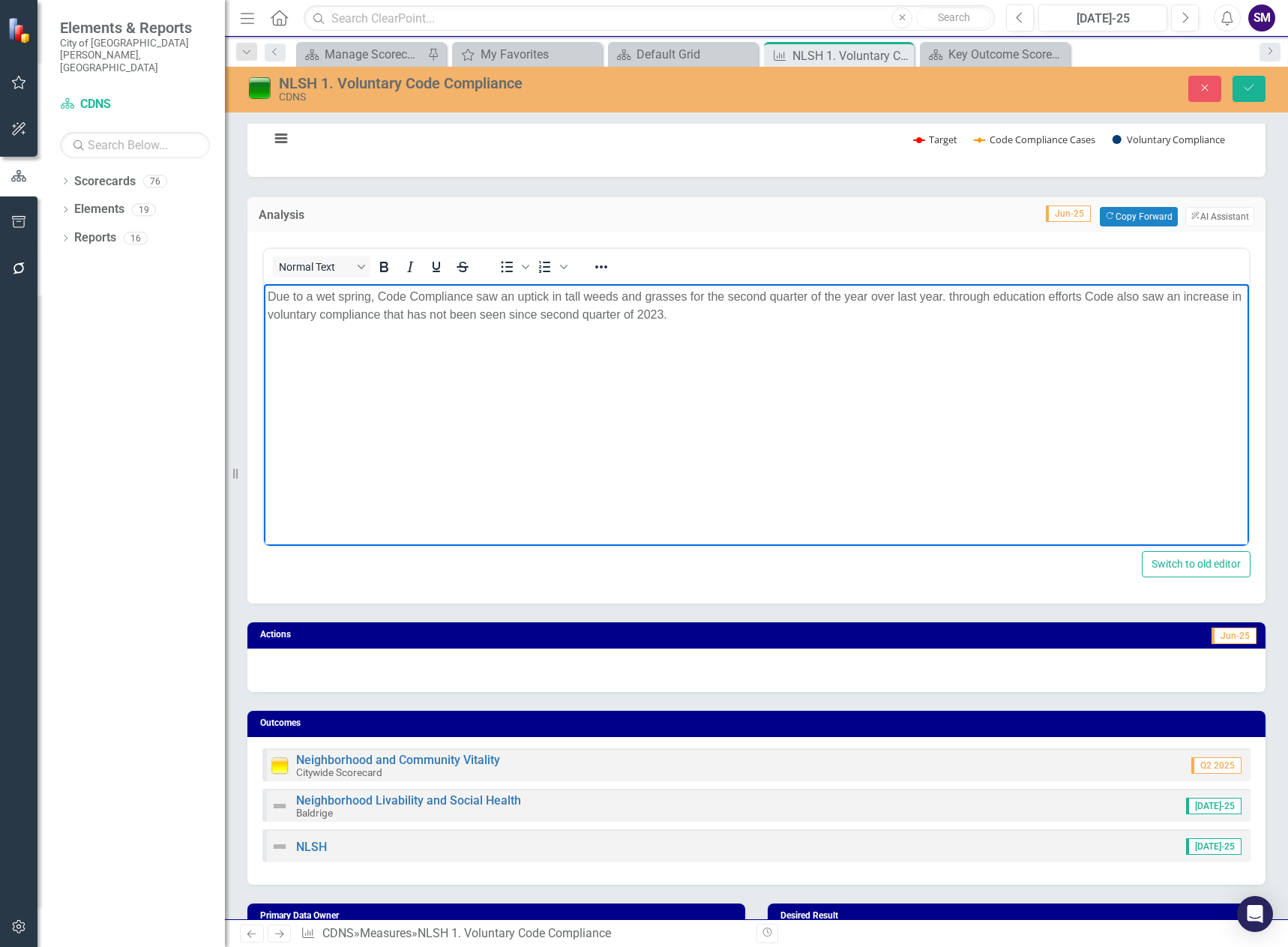
click at [693, 289] on p "Due to a wet spring, Code Compliance saw an uptick in tall weeds and grasses fo…" at bounding box center [757, 305] width 978 height 36
click at [899, 291] on p "Due to a wet spring, Code Compliance saw an uptick in tall weeds and grasses ca…" at bounding box center [757, 305] width 978 height 36
click at [914, 294] on p "Due to a wet spring, Code Compliance saw an uptick in tall weeds and grasses ca…" at bounding box center [757, 305] width 978 height 36
click at [949, 298] on p "Due to a wet spring, Code Compliance saw an uptick in tall weeds and grasses ca…" at bounding box center [757, 305] width 978 height 36
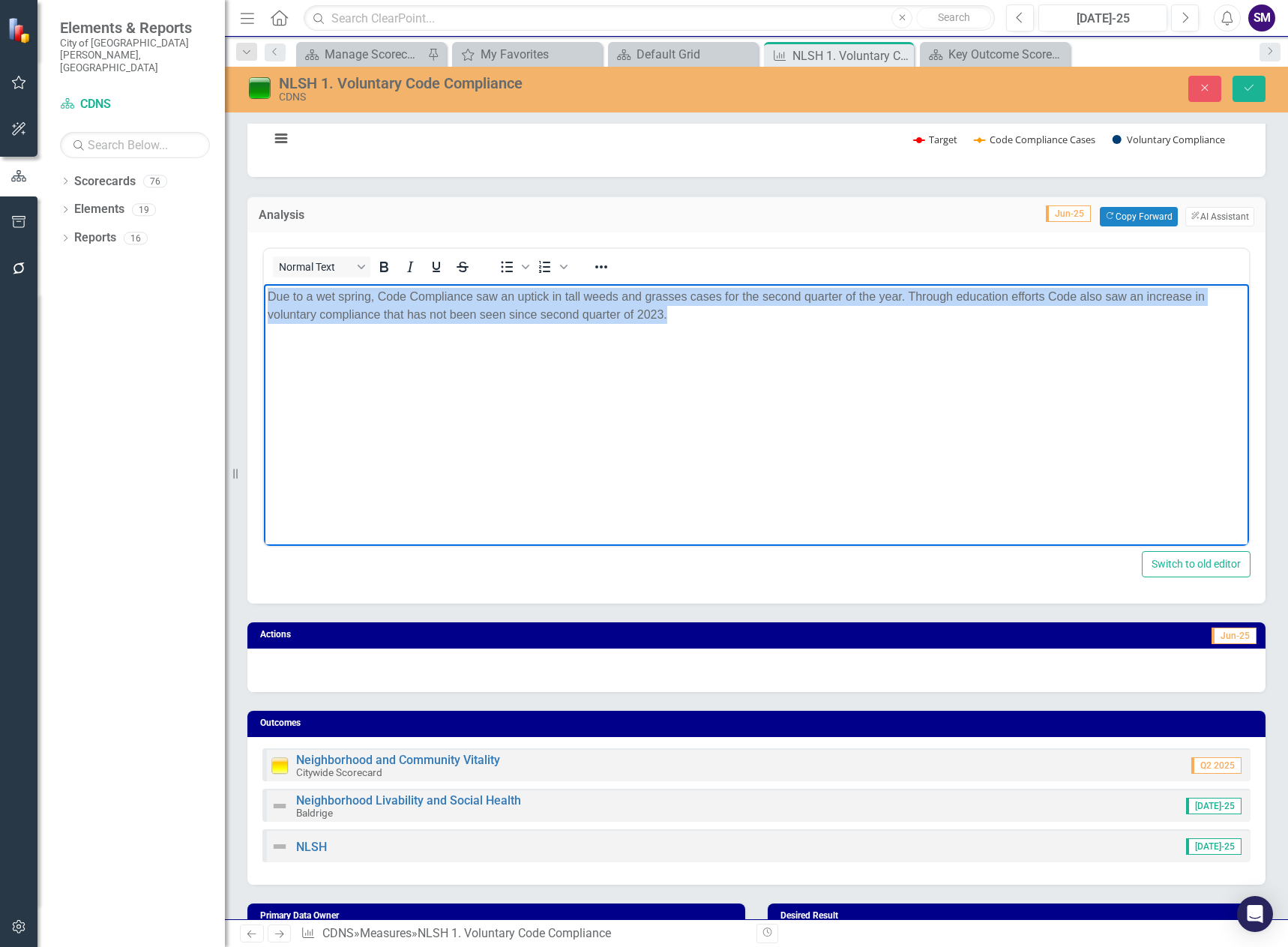
drag, startPoint x: 265, startPoint y: 295, endPoint x: 668, endPoint y: 316, distance: 403.5
click at [668, 316] on body "Due to a wet spring, Code Compliance saw an uptick in tall weeds and grasses ca…" at bounding box center [756, 396] width 986 height 225
copy p "Due to a wet spring, Code Compliance saw an uptick in tall weeds and grasses ca…"
click at [683, 318] on p "Due to a wet spring, Code Compliance saw an uptick in tall weeds and grasses ca…" at bounding box center [757, 305] width 978 height 36
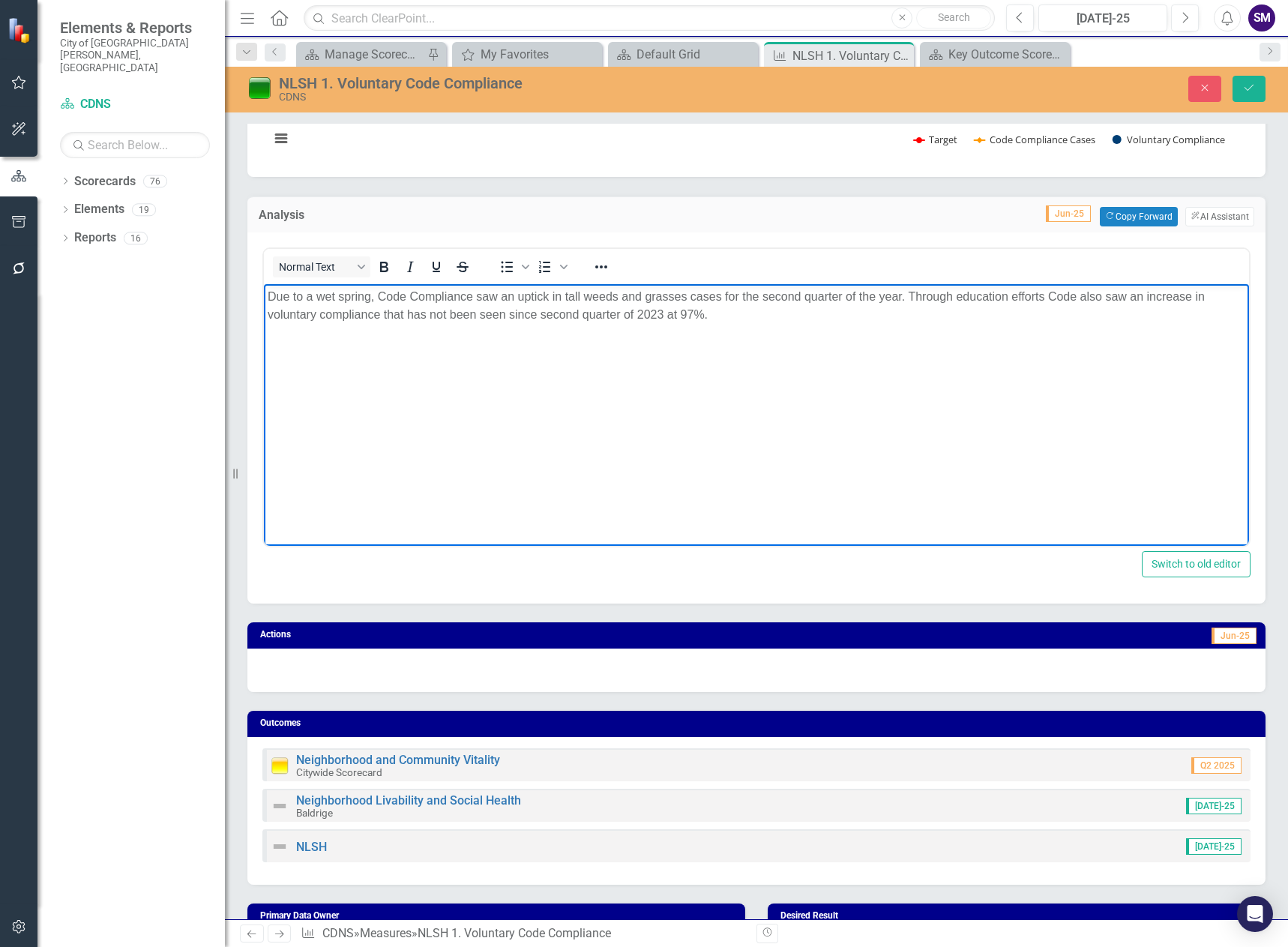
click at [438, 368] on body "Due to a wet spring, Code Compliance saw an uptick in tall weeds and grasses ca…" at bounding box center [756, 396] width 986 height 225
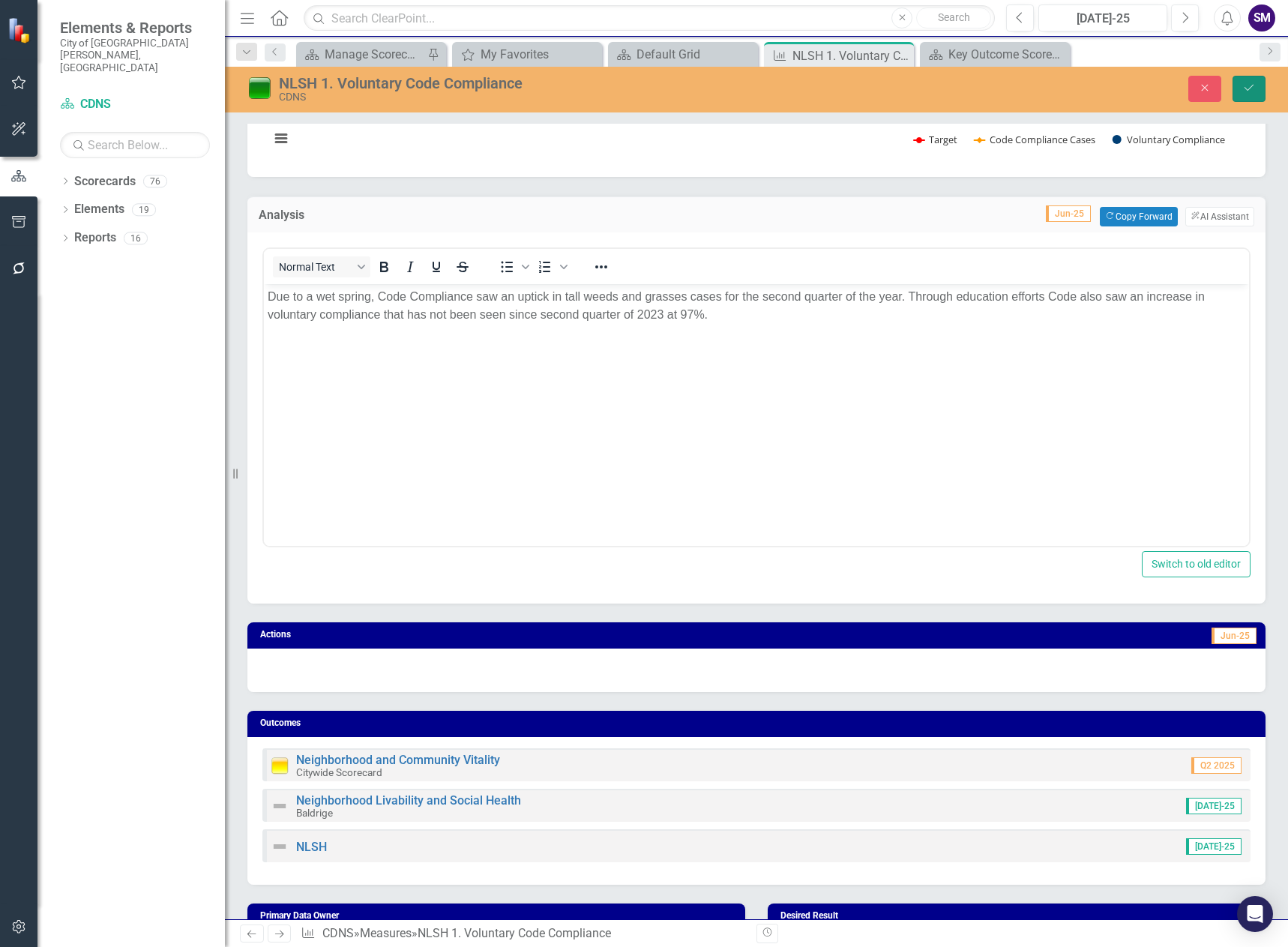
click at [1254, 92] on icon "Save" at bounding box center [1249, 87] width 13 height 10
